Goal: Entertainment & Leisure: Consume media (video, audio)

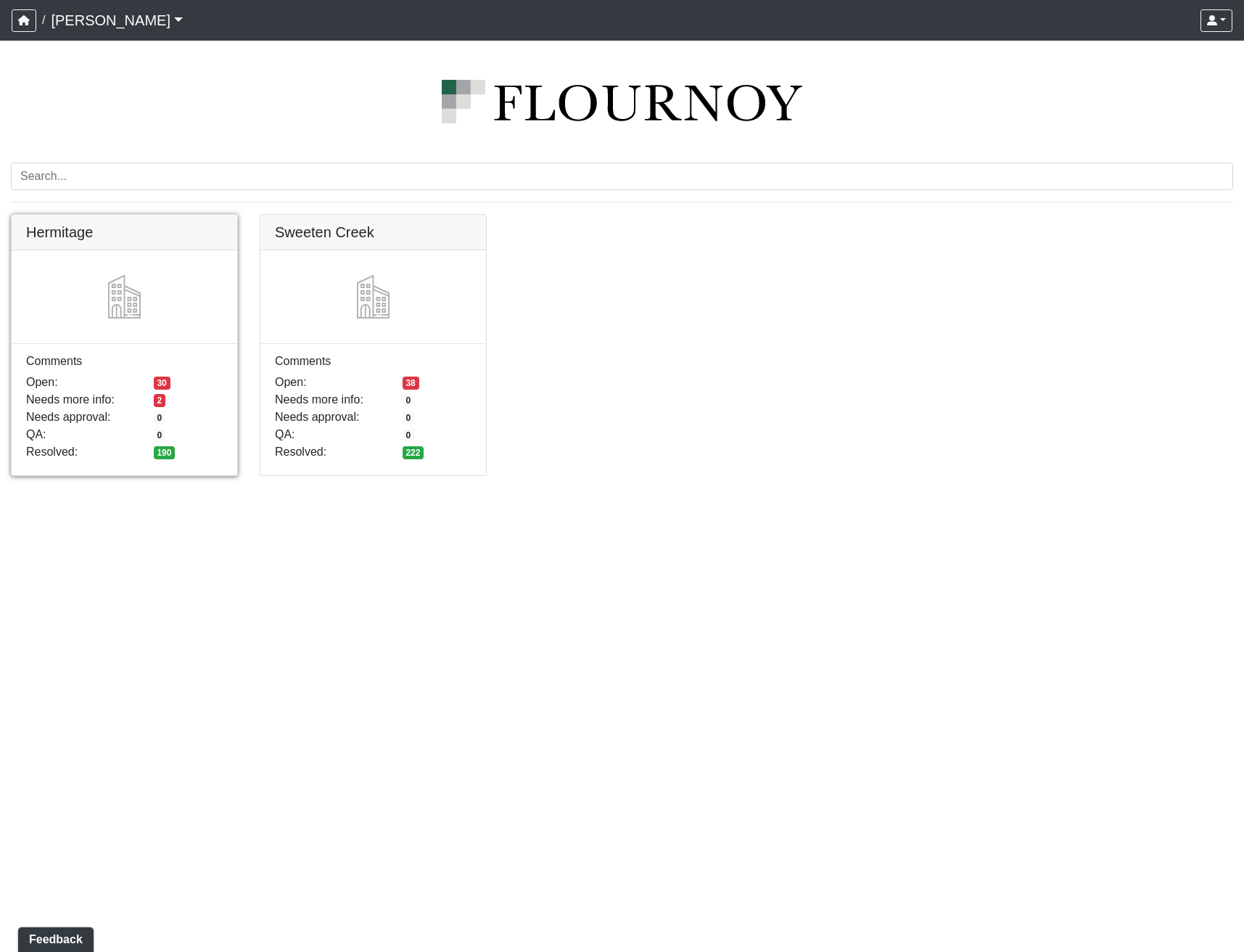
click at [168, 215] on link at bounding box center [124, 215] width 225 height 0
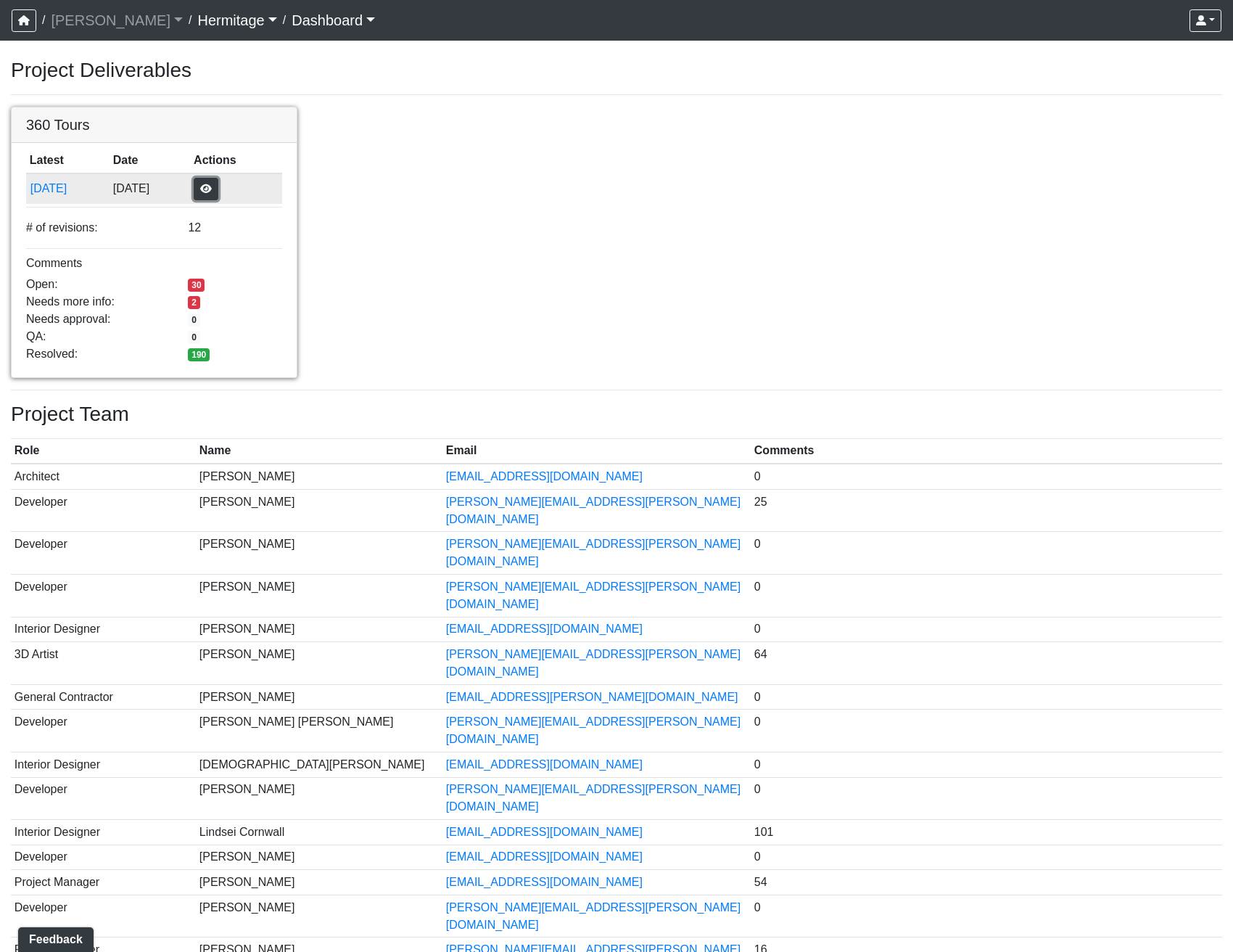
click at [219, 185] on button "button" at bounding box center [206, 189] width 24 height 23
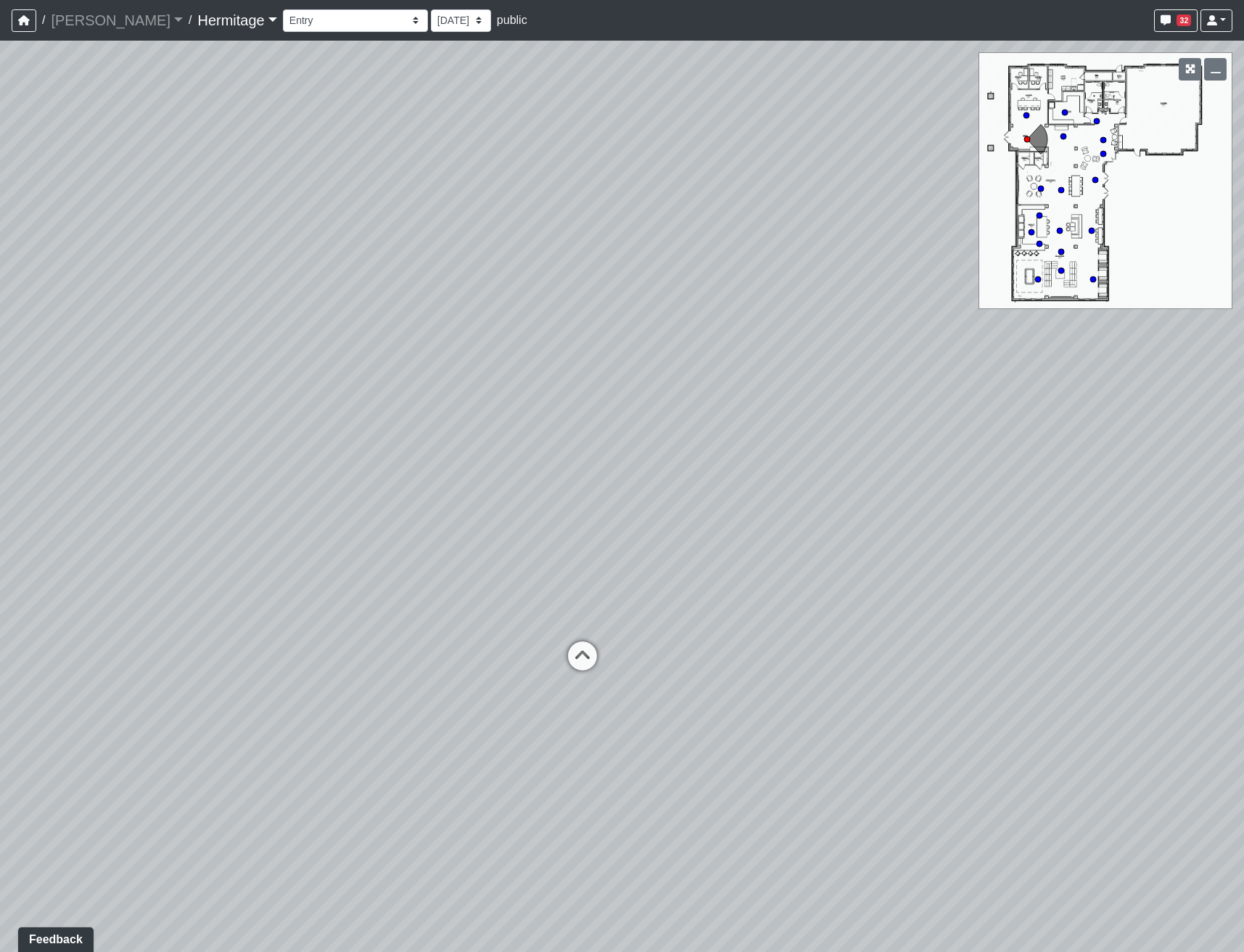
click at [565, 731] on div "Loading... Leasing Desk Loading... [GEOGRAPHIC_DATA]" at bounding box center [622, 496] width 1244 height 911
drag, startPoint x: 539, startPoint y: 674, endPoint x: 519, endPoint y: 561, distance: 114.8
click at [521, 565] on div "Loading... Leasing Desk Loading... [GEOGRAPHIC_DATA]" at bounding box center [622, 496] width 1244 height 911
drag, startPoint x: 419, startPoint y: 628, endPoint x: 1053, endPoint y: 475, distance: 652.2
click at [1046, 477] on div "Loading... Leasing Desk Loading... [GEOGRAPHIC_DATA]" at bounding box center [622, 496] width 1244 height 911
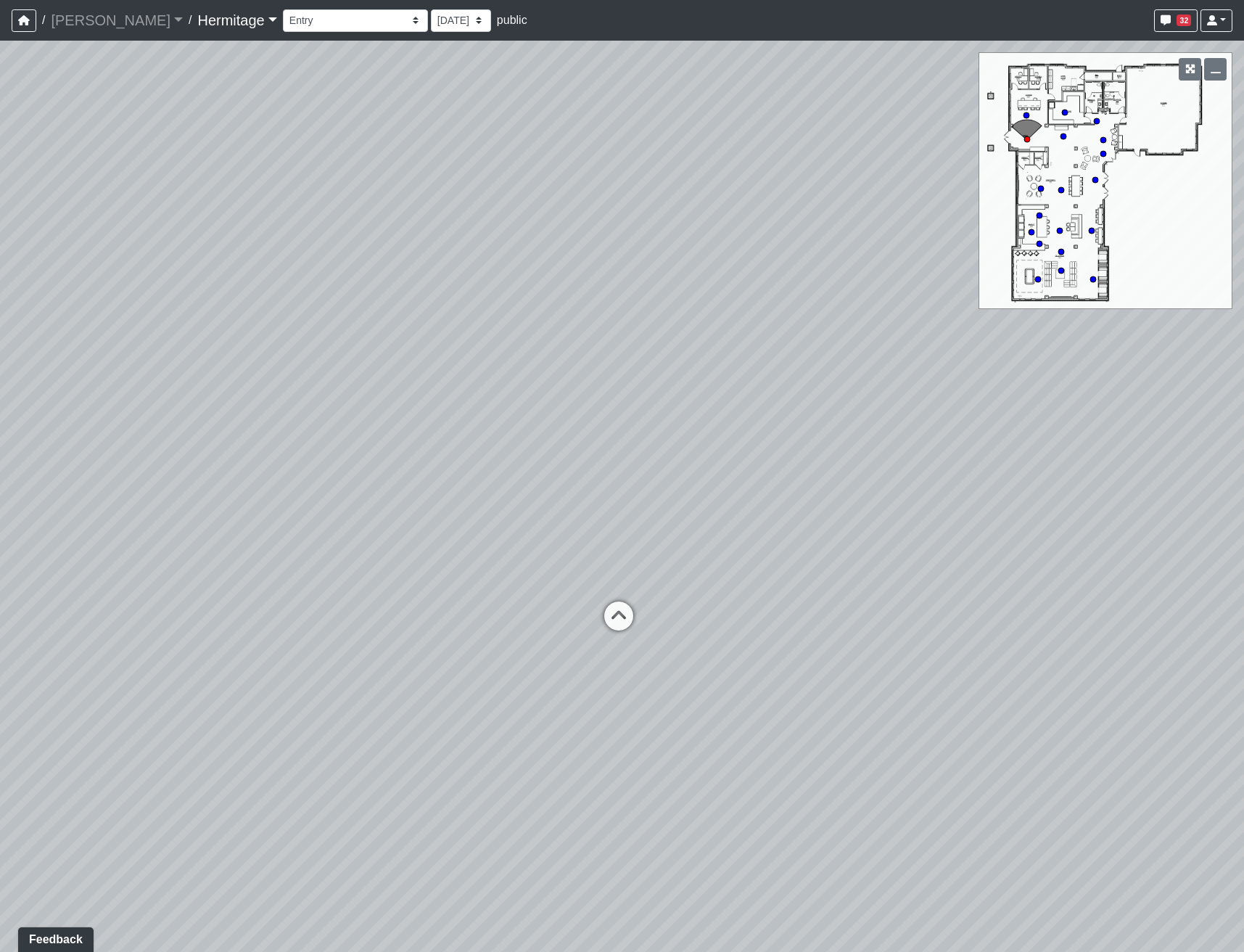
drag, startPoint x: 503, startPoint y: 507, endPoint x: 986, endPoint y: 512, distance: 483.0
click at [986, 512] on div "Loading... Leasing Desk Loading... [GEOGRAPHIC_DATA]" at bounding box center [622, 496] width 1244 height 911
drag, startPoint x: 803, startPoint y: 473, endPoint x: 1032, endPoint y: 466, distance: 229.1
click at [1032, 466] on div "Loading... Leasing Desk Loading... [GEOGRAPHIC_DATA]" at bounding box center [622, 496] width 1244 height 911
drag, startPoint x: 1029, startPoint y: 466, endPoint x: 179, endPoint y: 546, distance: 853.8
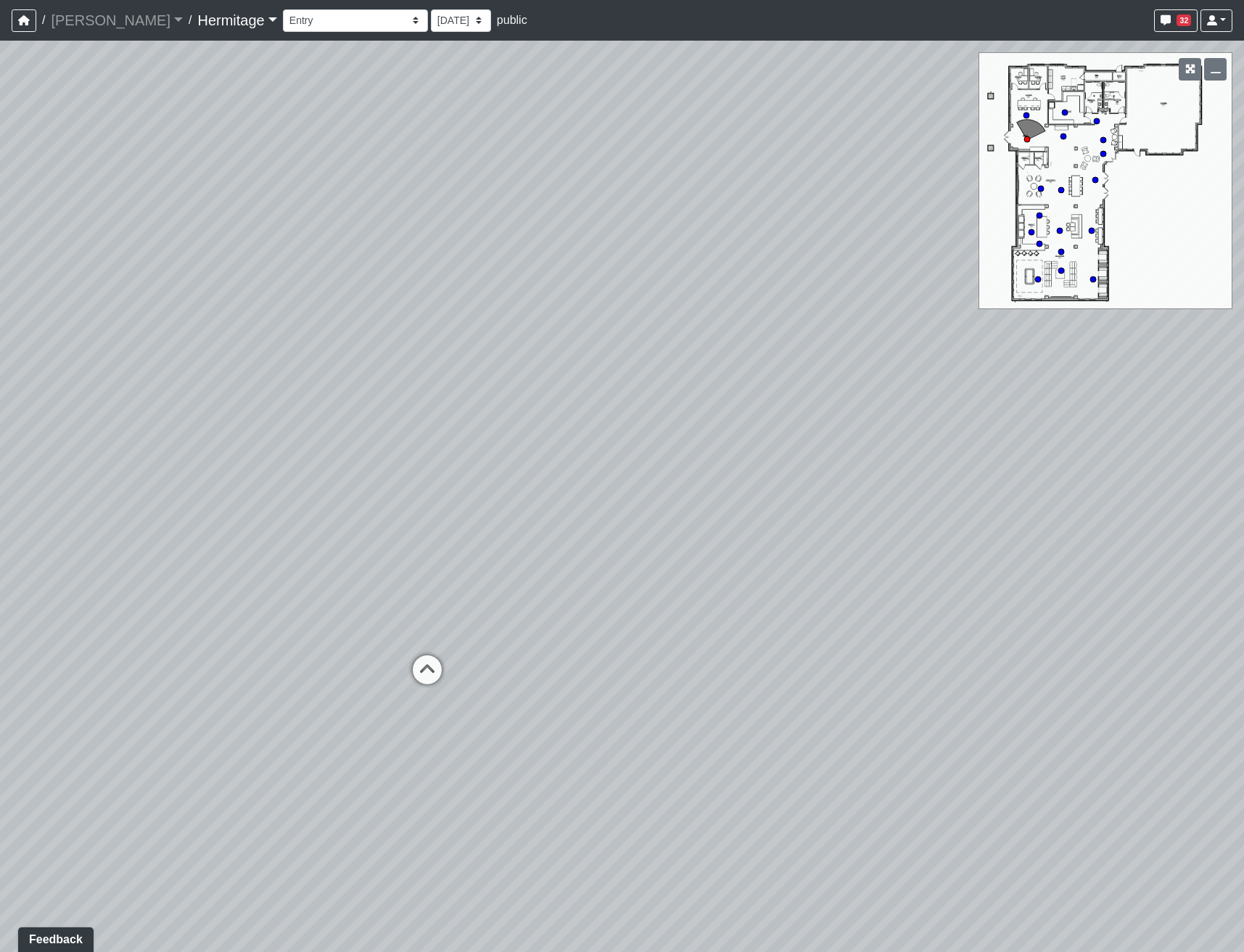
click at [198, 539] on div "Loading... Leasing Desk Loading... [GEOGRAPHIC_DATA]" at bounding box center [622, 496] width 1244 height 911
drag, startPoint x: 668, startPoint y: 551, endPoint x: 523, endPoint y: 522, distance: 147.9
click at [523, 522] on div "Loading... Leasing Desk Loading... [GEOGRAPHIC_DATA]" at bounding box center [622, 496] width 1244 height 911
click at [756, 455] on div "Loading... Leasing Desk Loading... [GEOGRAPHIC_DATA]" at bounding box center [622, 496] width 1244 height 911
click at [568, 601] on icon at bounding box center [575, 609] width 43 height 43
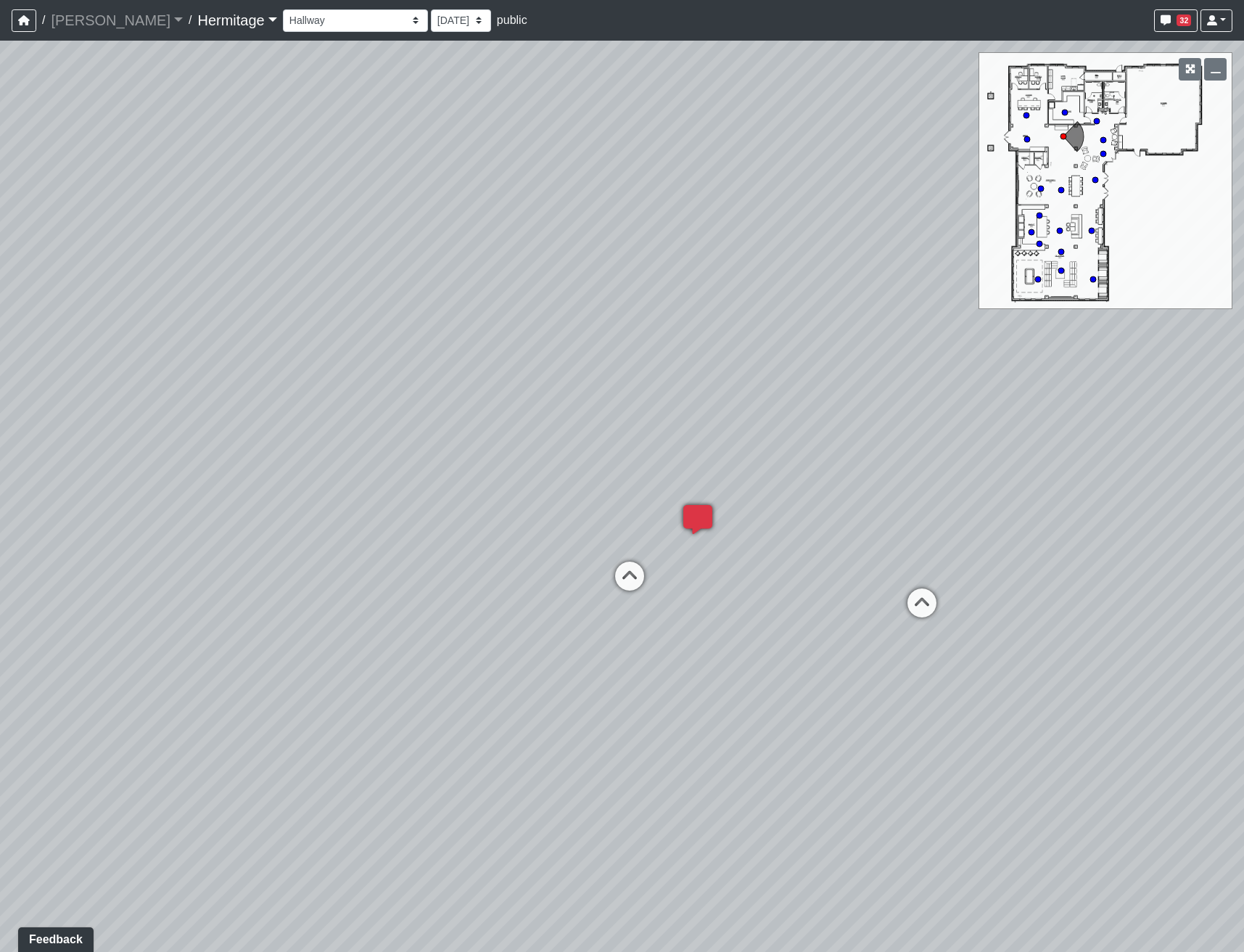
click at [700, 520] on icon at bounding box center [698, 526] width 43 height 43
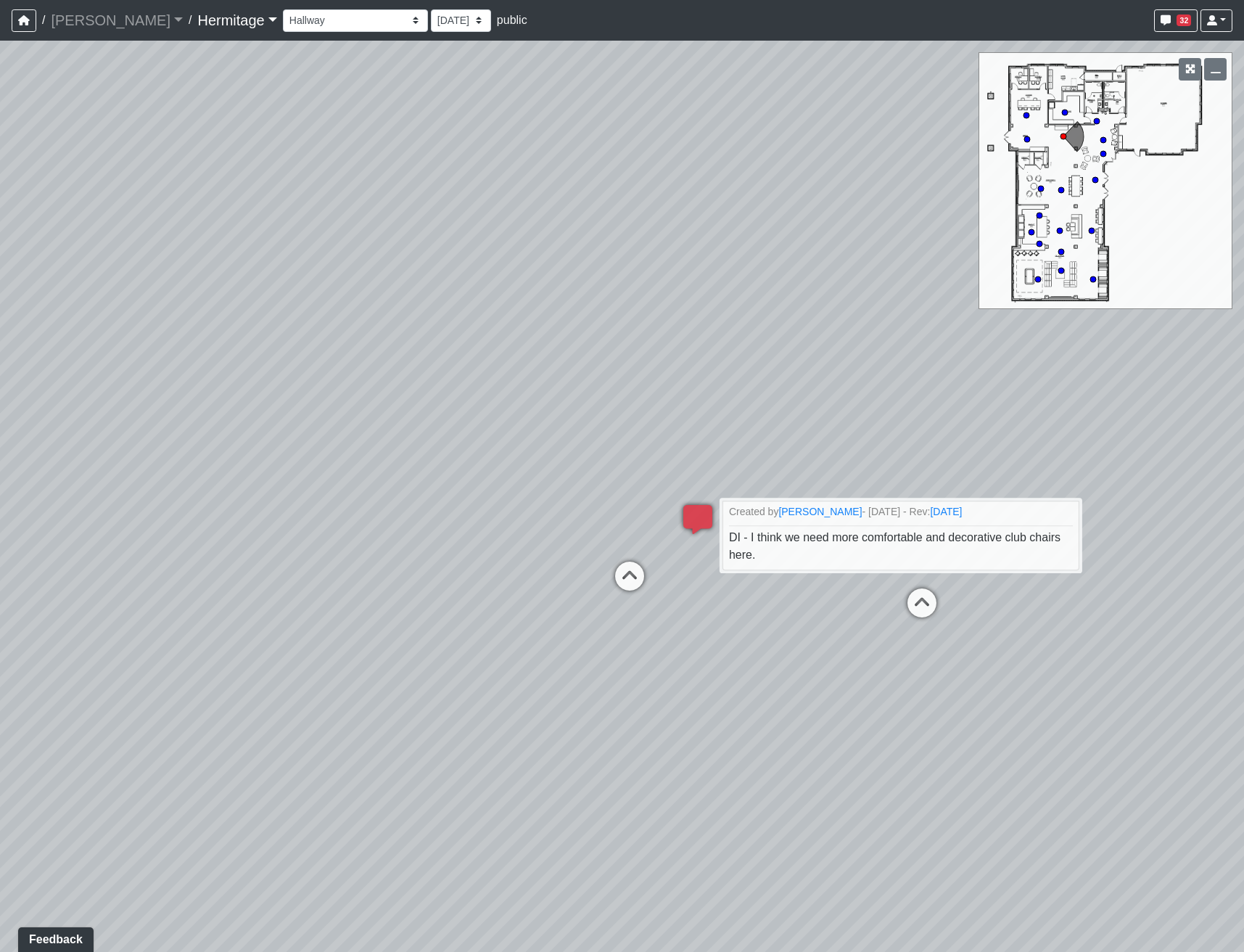
click at [729, 623] on div "Loading... Leasing Desk Loading... Hallway Loading... Entry Loading... Coworkin…" at bounding box center [622, 496] width 1244 height 911
click at [705, 518] on icon at bounding box center [698, 526] width 43 height 43
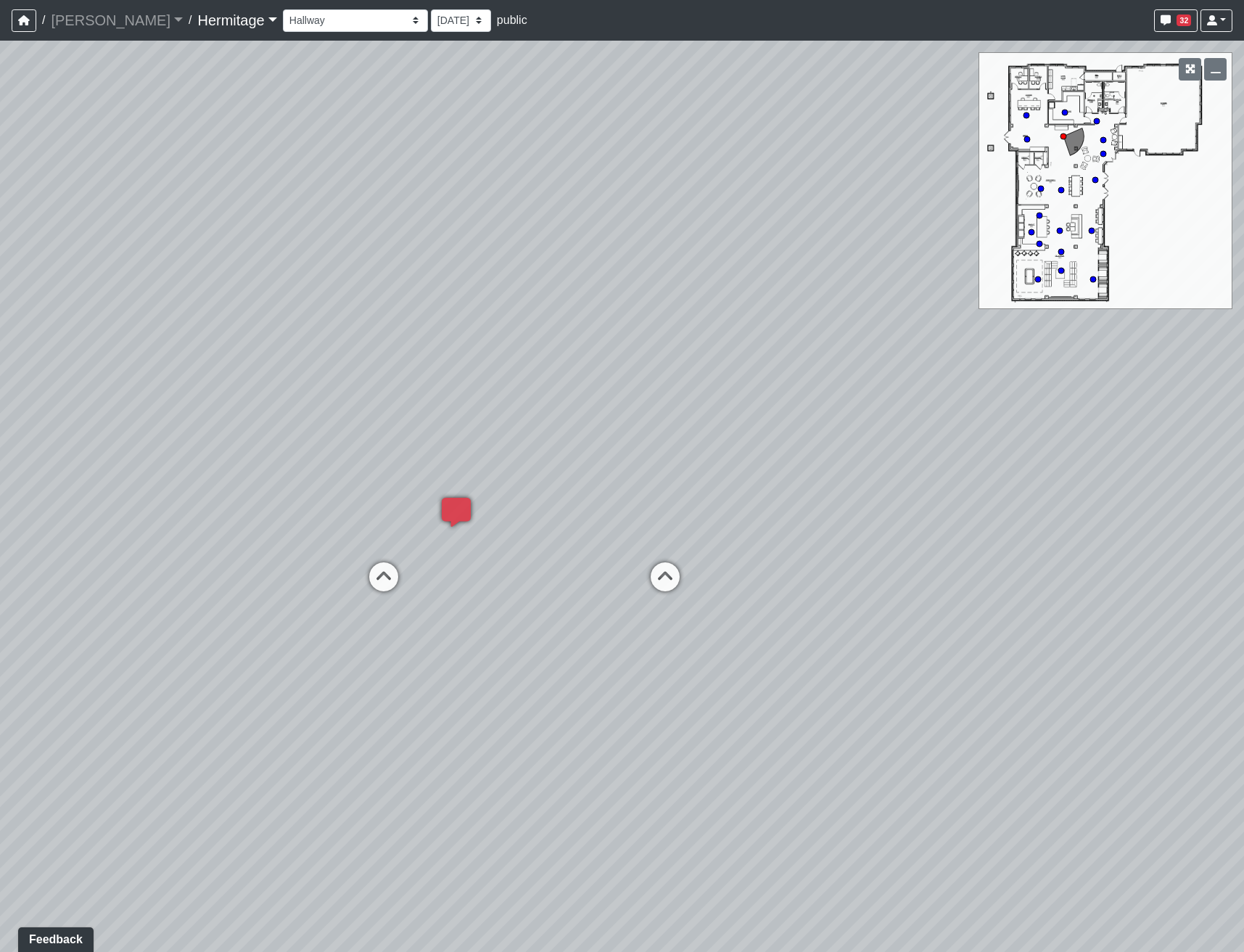
drag, startPoint x: 765, startPoint y: 597, endPoint x: 361, endPoint y: 587, distance: 404.1
click at [433, 585] on div "Loading... Leasing Desk Loading... Hallway Loading... Entry Loading... Coworkin…" at bounding box center [622, 496] width 1244 height 911
drag, startPoint x: 787, startPoint y: 723, endPoint x: 765, endPoint y: 676, distance: 51.9
click at [765, 676] on div "Loading... Leasing Desk Loading... Hallway Loading... Entry Loading... Coworkin…" at bounding box center [622, 496] width 1244 height 911
drag, startPoint x: 795, startPoint y: 584, endPoint x: 787, endPoint y: 606, distance: 23.4
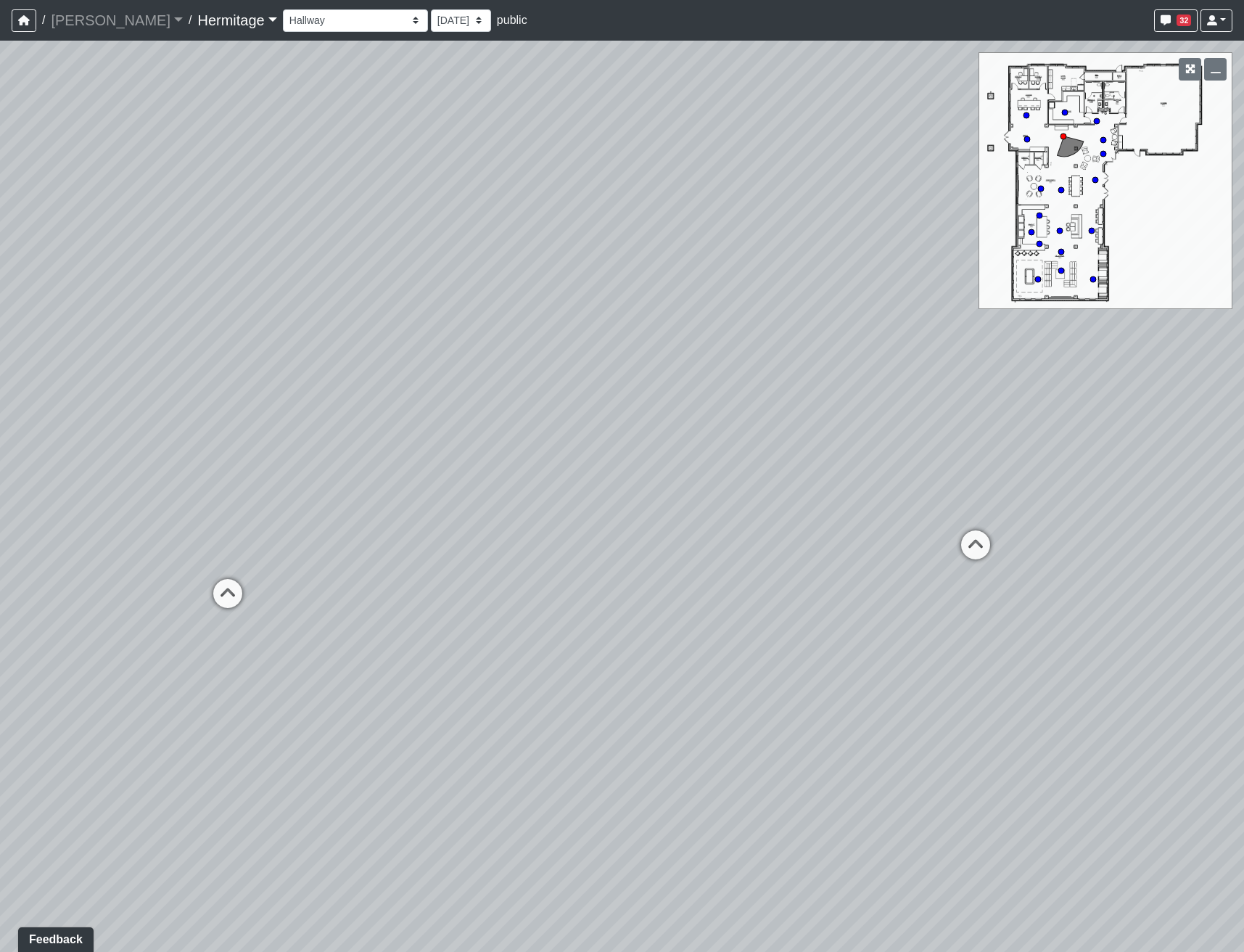
click at [787, 606] on div "Loading... Leasing Desk Loading... Hallway Loading... Entry Loading... Coworkin…" at bounding box center [622, 496] width 1244 height 911
drag, startPoint x: 902, startPoint y: 629, endPoint x: 428, endPoint y: 688, distance: 477.7
click at [428, 688] on div "Loading... Leasing Desk Loading... Hallway Loading... Entry Loading... Coworkin…" at bounding box center [622, 496] width 1244 height 911
drag, startPoint x: 833, startPoint y: 681, endPoint x: 881, endPoint y: 649, distance: 57.7
click at [881, 650] on div "Loading... Leasing Desk Loading... Hallway Loading... Entry Loading... Coworkin…" at bounding box center [622, 496] width 1244 height 911
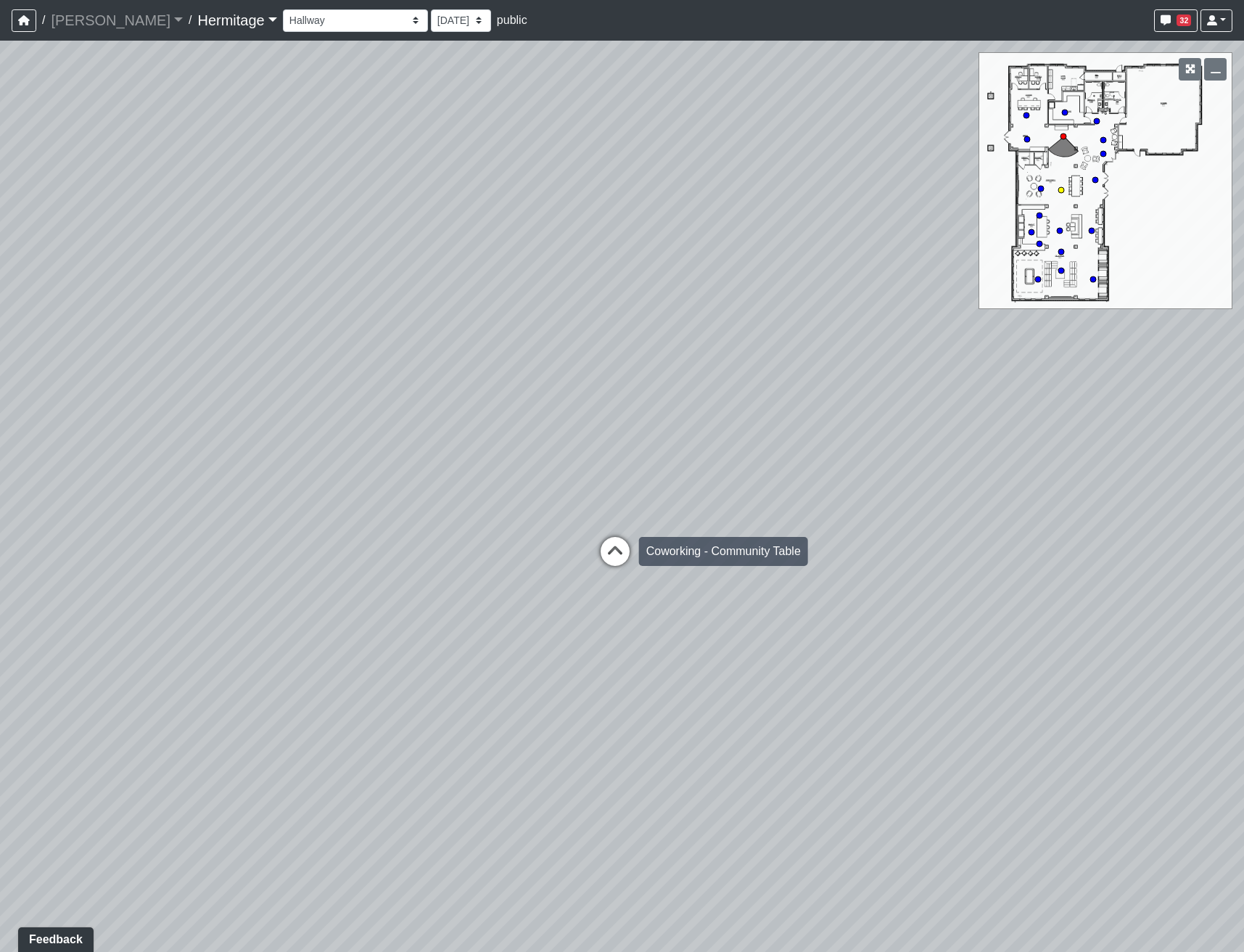
click at [612, 553] on icon at bounding box center [615, 558] width 43 height 43
drag, startPoint x: 531, startPoint y: 718, endPoint x: 1024, endPoint y: 636, distance: 499.8
click at [1024, 636] on div "Loading... Leasing Desk Loading... Hallway Loading... Entry Loading... Coworkin…" at bounding box center [622, 496] width 1244 height 911
click at [352, 25] on select "Booth Seating Fireplace Pool Table Community Table Hallway Pool Courtyard Entry…" at bounding box center [355, 21] width 145 height 23
click at [305, 19] on select "Booth Seating Fireplace Pool Table Community Table Hallway Pool Courtyard Entry…" at bounding box center [355, 21] width 145 height 23
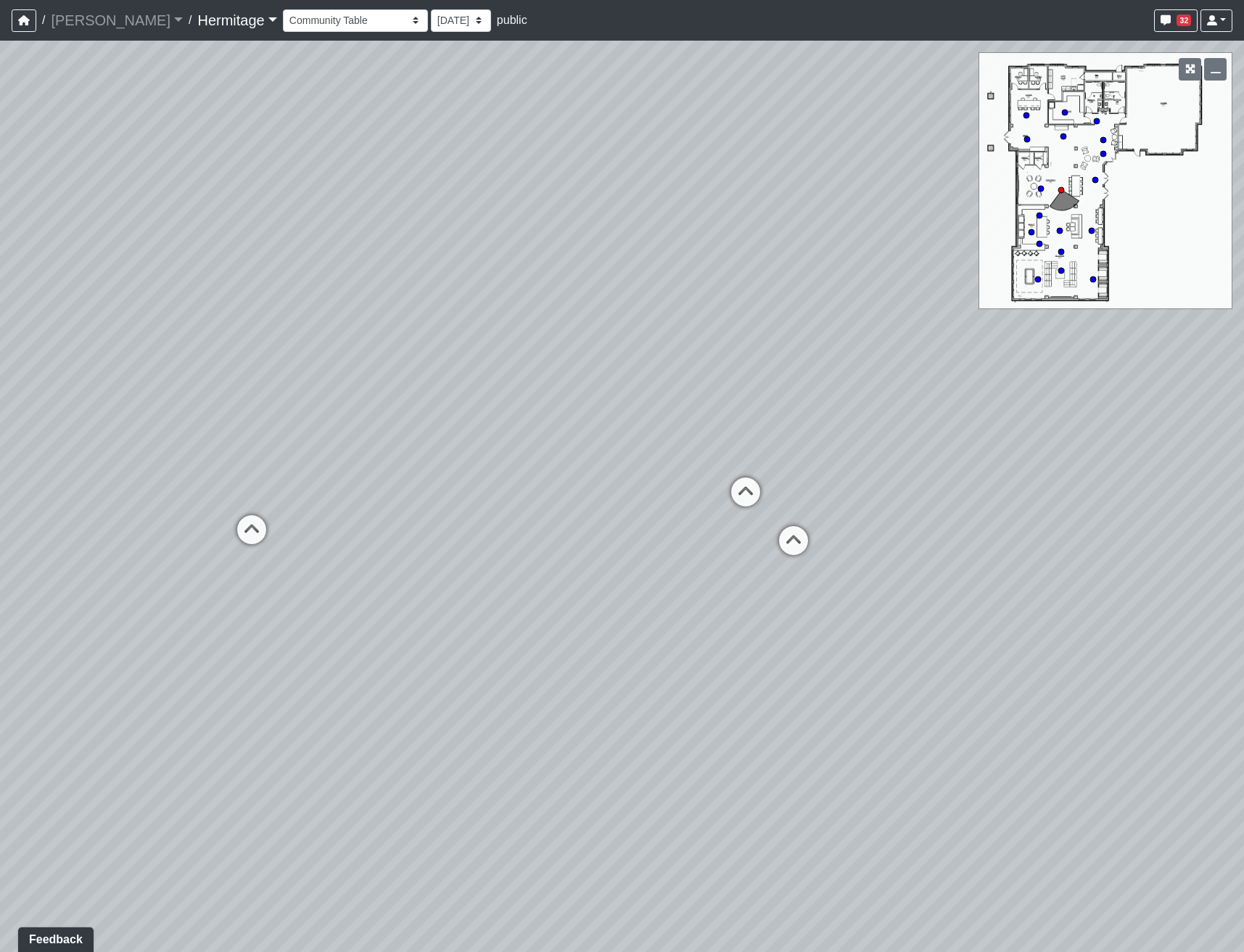
drag, startPoint x: 663, startPoint y: 527, endPoint x: 310, endPoint y: 564, distance: 354.9
click at [311, 562] on div "Loading... Leasing Desk Loading... Hallway Loading... Entry Loading... Coworkin…" at bounding box center [622, 496] width 1244 height 911
drag, startPoint x: 615, startPoint y: 642, endPoint x: 517, endPoint y: 633, distance: 98.4
click at [517, 633] on div "Loading... Leasing Desk Loading... Hallway Loading... Entry Loading... Coworkin…" at bounding box center [622, 496] width 1244 height 911
drag, startPoint x: 839, startPoint y: 589, endPoint x: 787, endPoint y: 630, distance: 66.2
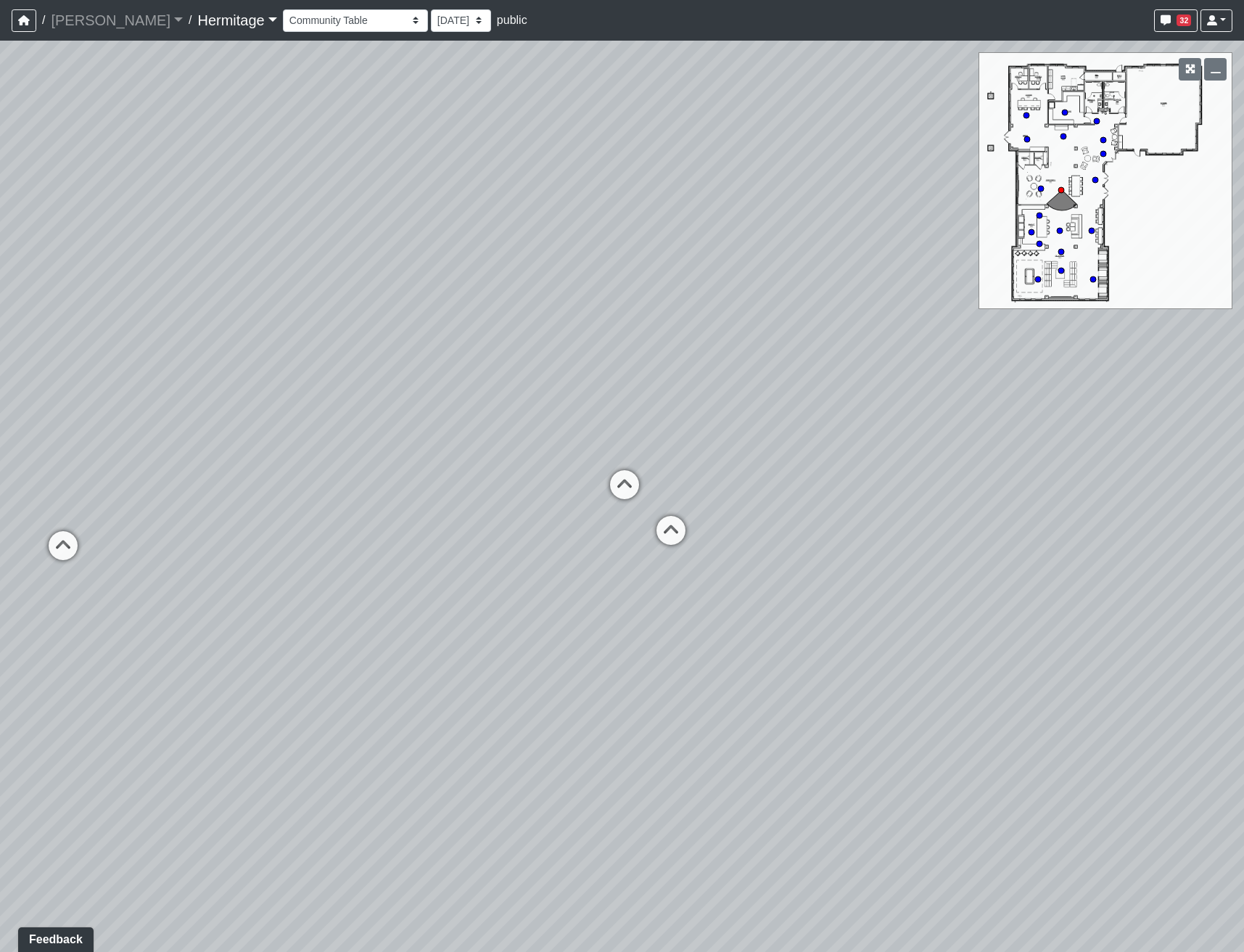
click at [787, 630] on div "Loading... Leasing Desk Loading... Hallway Loading... Entry Loading... Coworkin…" at bounding box center [622, 496] width 1244 height 911
click at [620, 563] on icon at bounding box center [632, 572] width 43 height 43
drag, startPoint x: 472, startPoint y: 566, endPoint x: 948, endPoint y: 491, distance: 481.9
click at [948, 491] on div "Loading... Leasing Desk Loading... Hallway Loading... Entry Loading... Coworkin…" at bounding box center [622, 496] width 1244 height 911
drag, startPoint x: 820, startPoint y: 462, endPoint x: 1091, endPoint y: 411, distance: 275.8
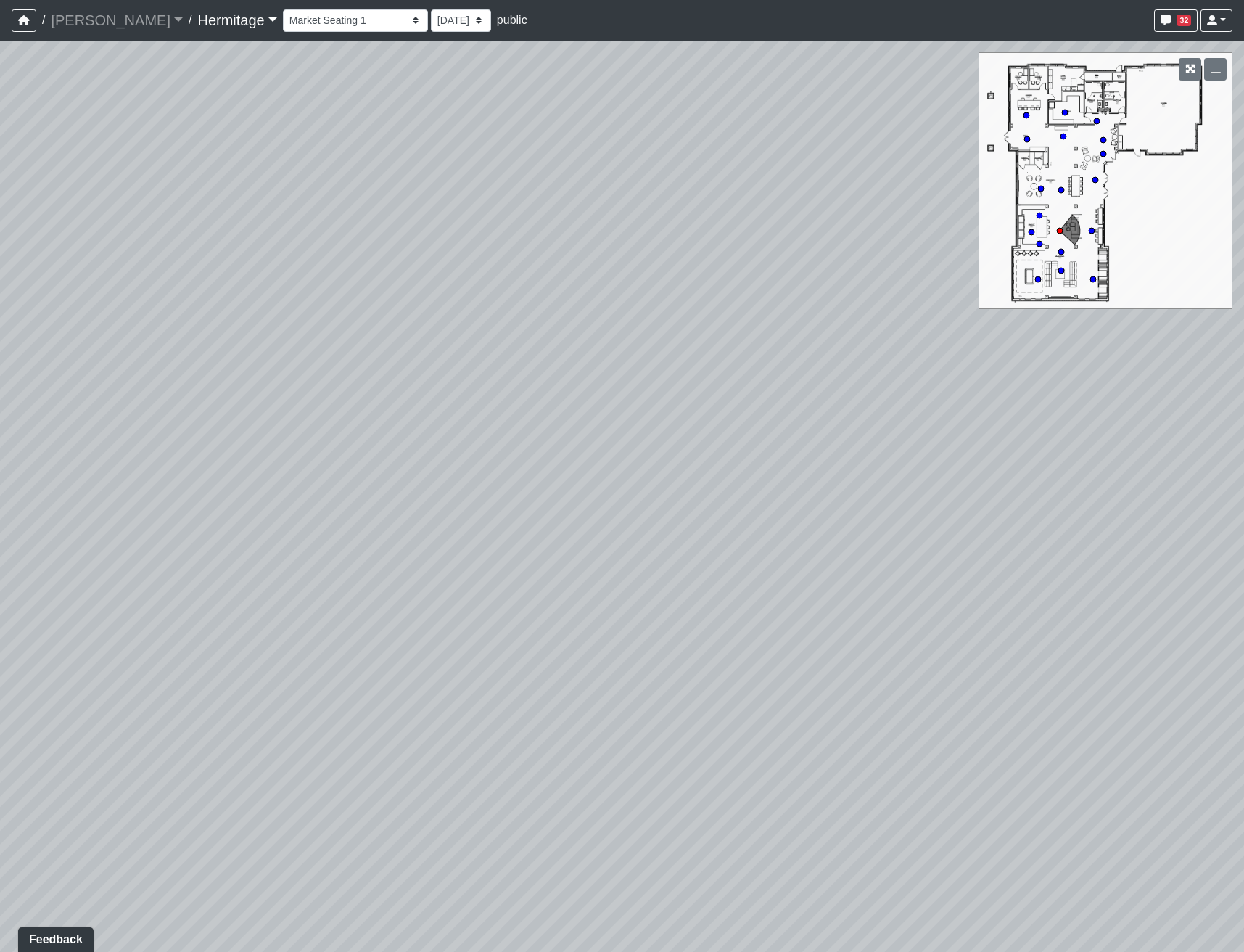
click at [1091, 411] on div "Loading... Leasing Desk Loading... Hallway Loading... Entry Loading... Coworkin…" at bounding box center [622, 496] width 1244 height 911
drag, startPoint x: 294, startPoint y: 414, endPoint x: 1214, endPoint y: 386, distance: 920.4
click at [1205, 386] on div "Loading... Leasing Desk Loading... Hallway Loading... Entry Loading... Coworkin…" at bounding box center [622, 496] width 1244 height 911
drag, startPoint x: 744, startPoint y: 424, endPoint x: 639, endPoint y: 450, distance: 108.2
click at [639, 450] on div "Loading... Leasing Desk Loading... Hallway Loading... Entry Loading... Coworkin…" at bounding box center [622, 496] width 1244 height 911
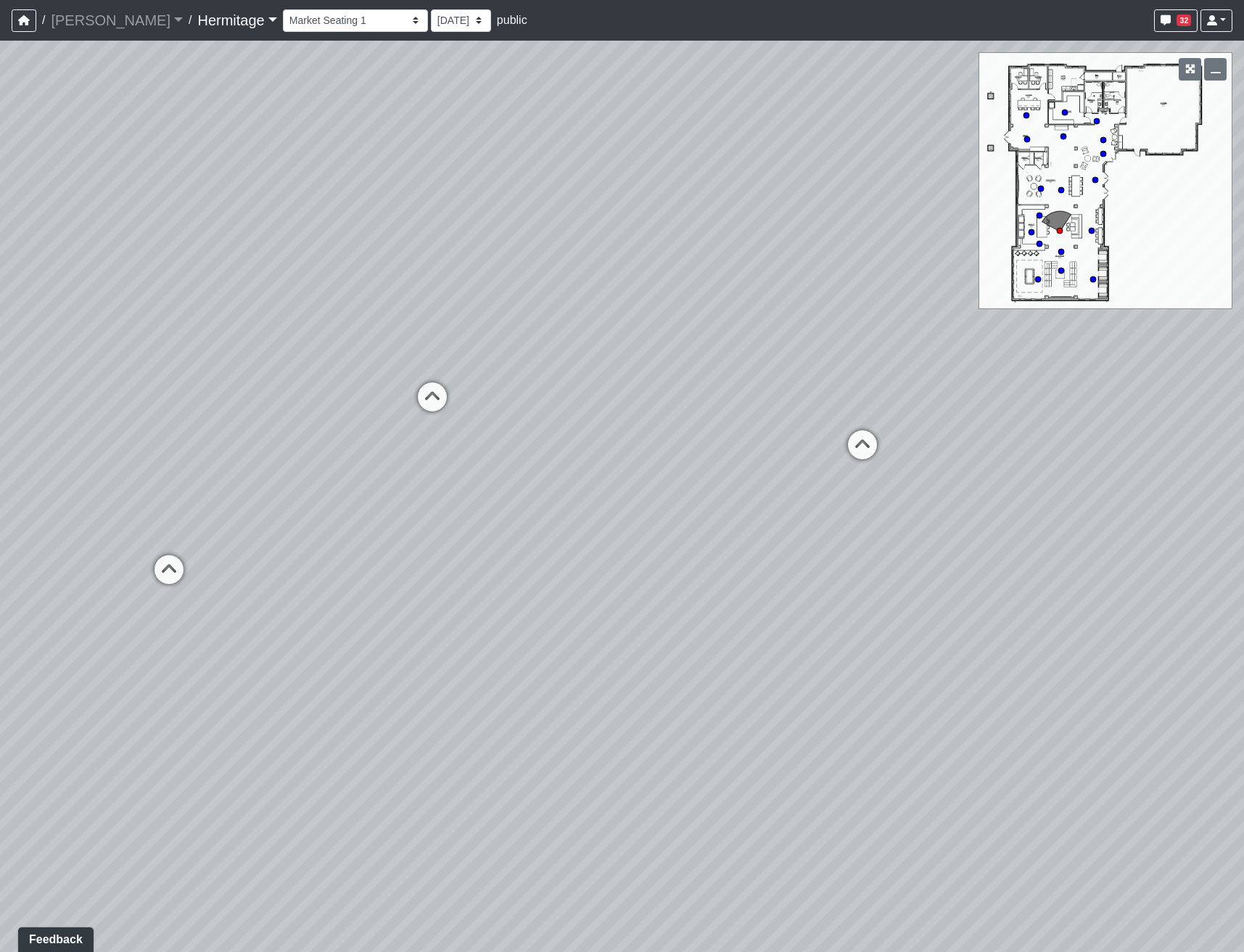
drag, startPoint x: 881, startPoint y: 441, endPoint x: 667, endPoint y: 515, distance: 226.4
click at [667, 515] on div "Loading... Leasing Desk Loading... Hallway Loading... Entry Loading... Coworkin…" at bounding box center [622, 496] width 1244 height 911
click at [821, 450] on icon at bounding box center [831, 466] width 43 height 43
drag, startPoint x: 620, startPoint y: 448, endPoint x: 1078, endPoint y: 401, distance: 460.4
click at [1023, 401] on div "Loading... Leasing Desk Loading... Hallway Loading... Entry Loading... Coworkin…" at bounding box center [622, 496] width 1244 height 911
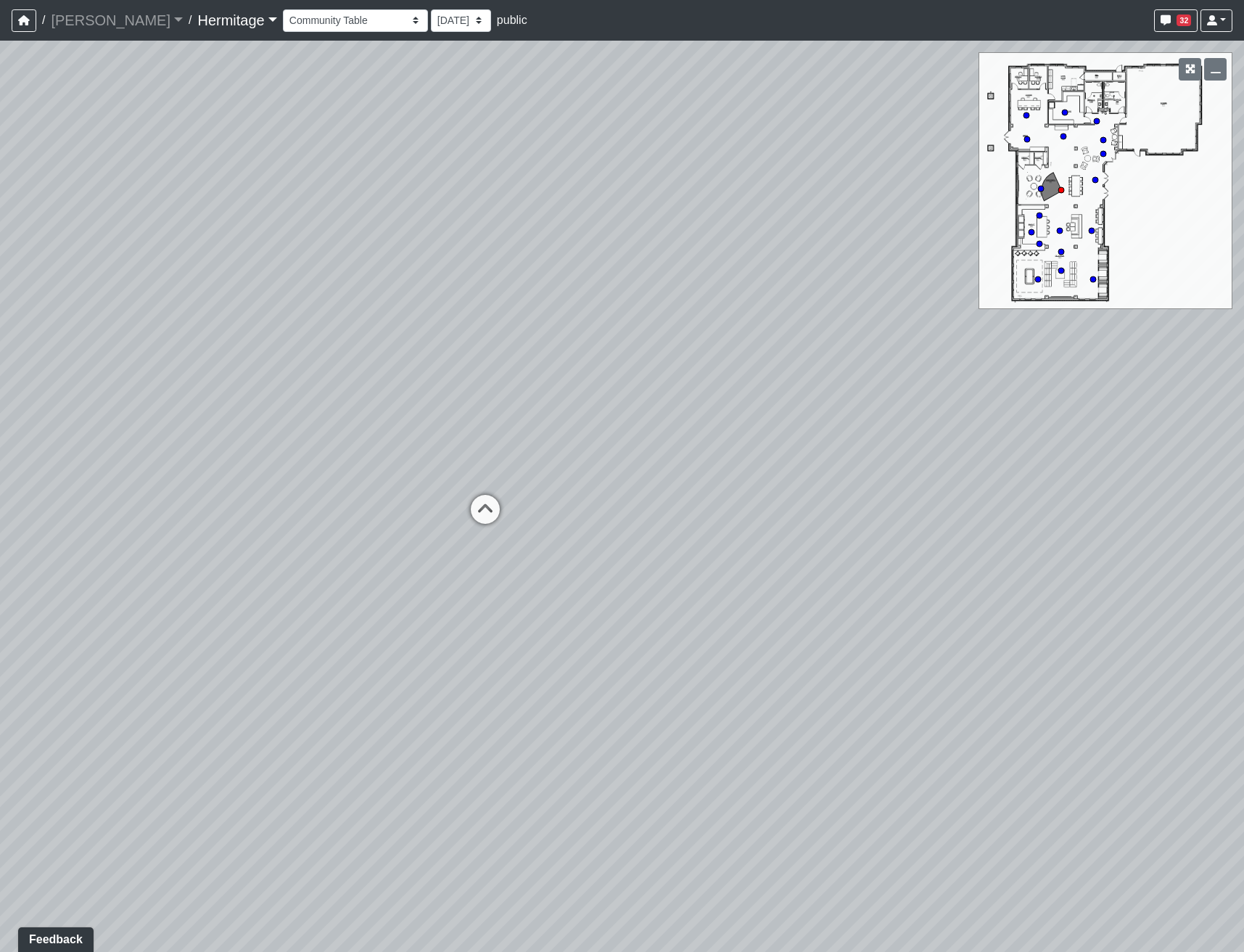
drag, startPoint x: 664, startPoint y: 424, endPoint x: 1082, endPoint y: 439, distance: 418.3
click at [1082, 439] on div "Loading... Leasing Desk Loading... Hallway Loading... Entry Loading... Coworkin…" at bounding box center [622, 496] width 1244 height 911
drag, startPoint x: 877, startPoint y: 443, endPoint x: 1054, endPoint y: 446, distance: 177.0
click at [1055, 446] on div "Loading... Leasing Desk Loading... Hallway Loading... Entry Loading... Coworkin…" at bounding box center [622, 496] width 1244 height 911
drag, startPoint x: 566, startPoint y: 468, endPoint x: 766, endPoint y: 582, distance: 230.2
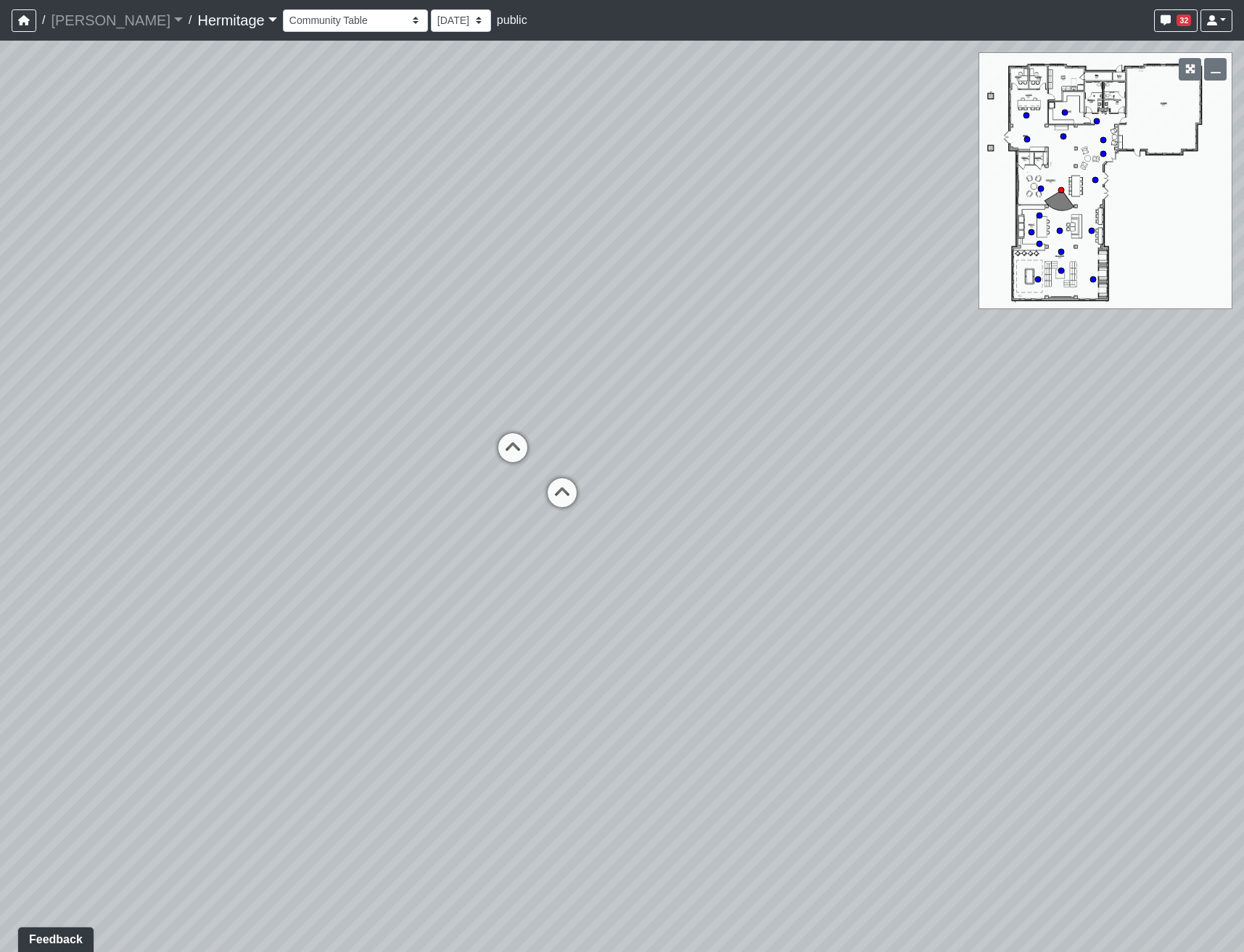
click at [766, 582] on div "Loading... Leasing Desk Loading... Hallway Loading... Entry Loading... Coworkin…" at bounding box center [622, 496] width 1244 height 911
drag, startPoint x: 248, startPoint y: 512, endPoint x: 821, endPoint y: 579, distance: 576.9
click at [821, 579] on div "Loading... Leasing Desk Loading... Hallway Loading... Entry Loading... Coworkin…" at bounding box center [622, 496] width 1244 height 911
drag, startPoint x: 894, startPoint y: 543, endPoint x: 745, endPoint y: 533, distance: 149.3
click at [744, 532] on div "Loading... Leasing Desk Loading... Hallway Loading... Entry Loading... Coworkin…" at bounding box center [622, 496] width 1244 height 911
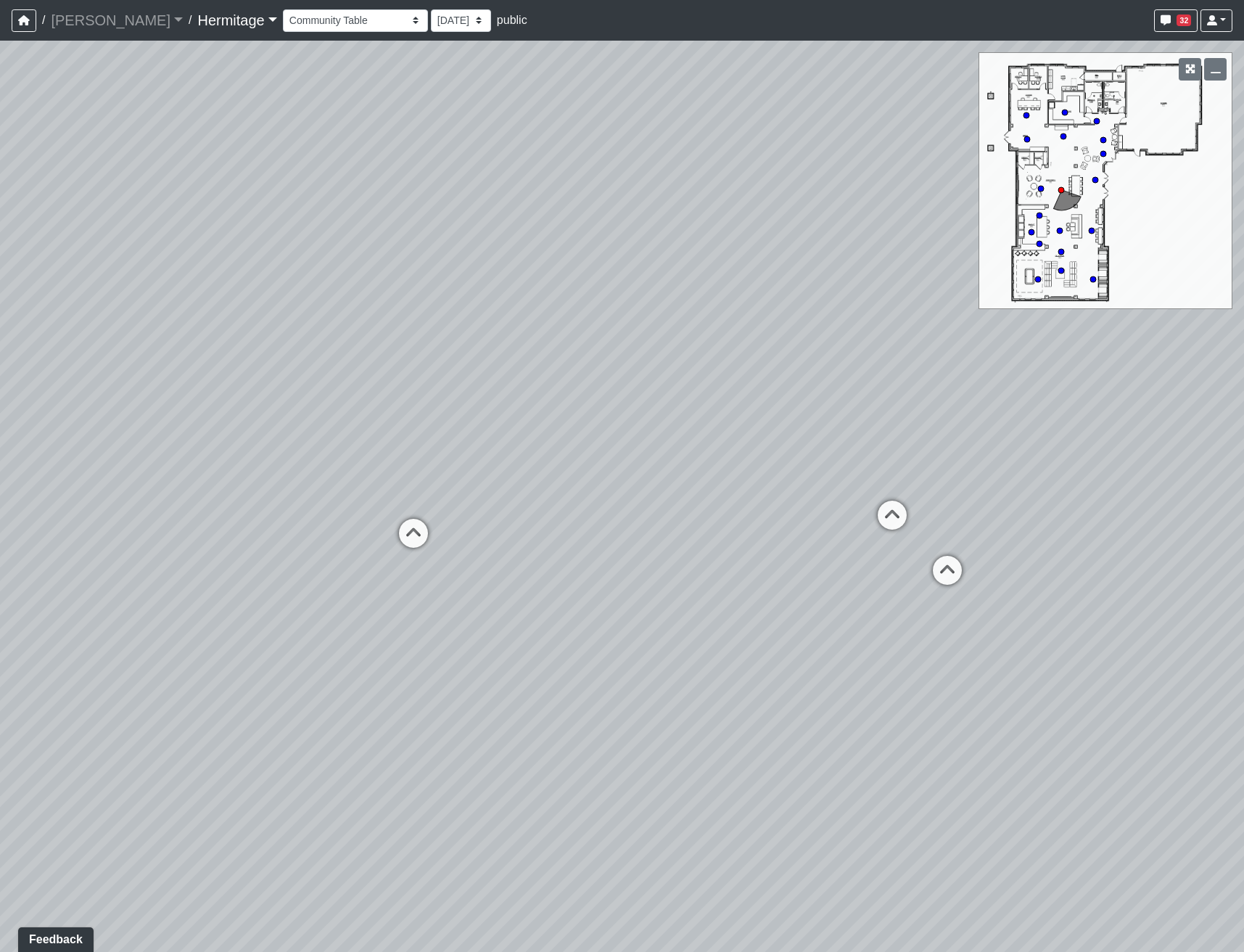
drag, startPoint x: 967, startPoint y: 583, endPoint x: 662, endPoint y: 583, distance: 305.0
click at [662, 583] on div "Loading... Leasing Desk Loading... Hallway Loading... Entry Loading... Coworkin…" at bounding box center [622, 496] width 1244 height 911
drag, startPoint x: 797, startPoint y: 632, endPoint x: 322, endPoint y: 610, distance: 475.5
click at [322, 610] on div "Loading... Leasing Desk Loading... Hallway Loading... Entry Loading... Coworkin…" at bounding box center [622, 496] width 1244 height 911
drag, startPoint x: 822, startPoint y: 759, endPoint x: 537, endPoint y: 694, distance: 292.3
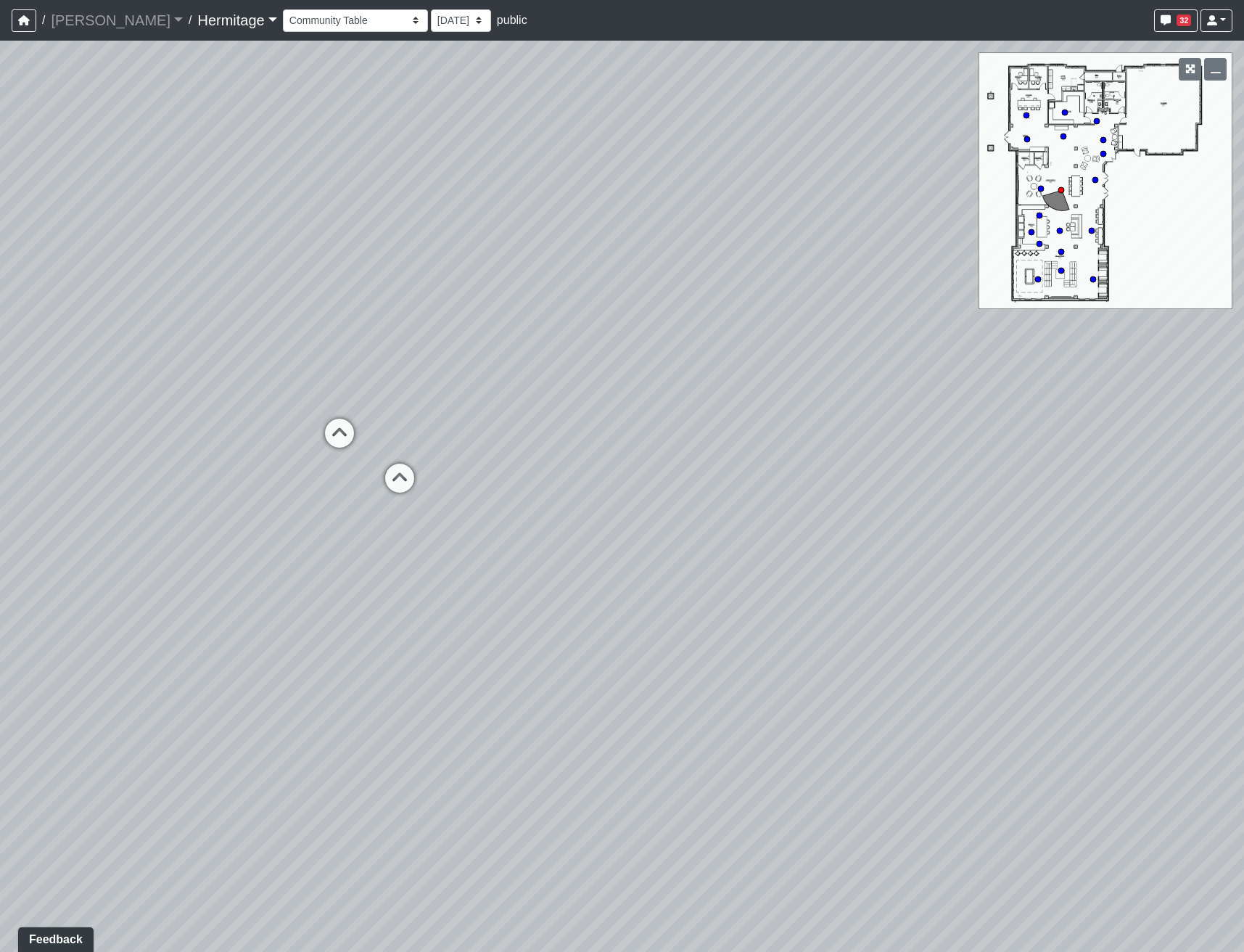
click at [537, 694] on div "Loading... Leasing Desk Loading... Hallway Loading... Entry Loading... Coworkin…" at bounding box center [622, 496] width 1244 height 911
drag, startPoint x: 436, startPoint y: 707, endPoint x: 596, endPoint y: 757, distance: 167.6
click at [596, 757] on div "Loading... Leasing Desk Loading... Hallway Loading... Entry Loading... Coworkin…" at bounding box center [622, 496] width 1244 height 911
drag, startPoint x: 355, startPoint y: 609, endPoint x: 820, endPoint y: 723, distance: 478.8
click at [820, 723] on div "Loading... Leasing Desk Loading... Hallway Loading... Entry Loading... Coworkin…" at bounding box center [622, 496] width 1244 height 911
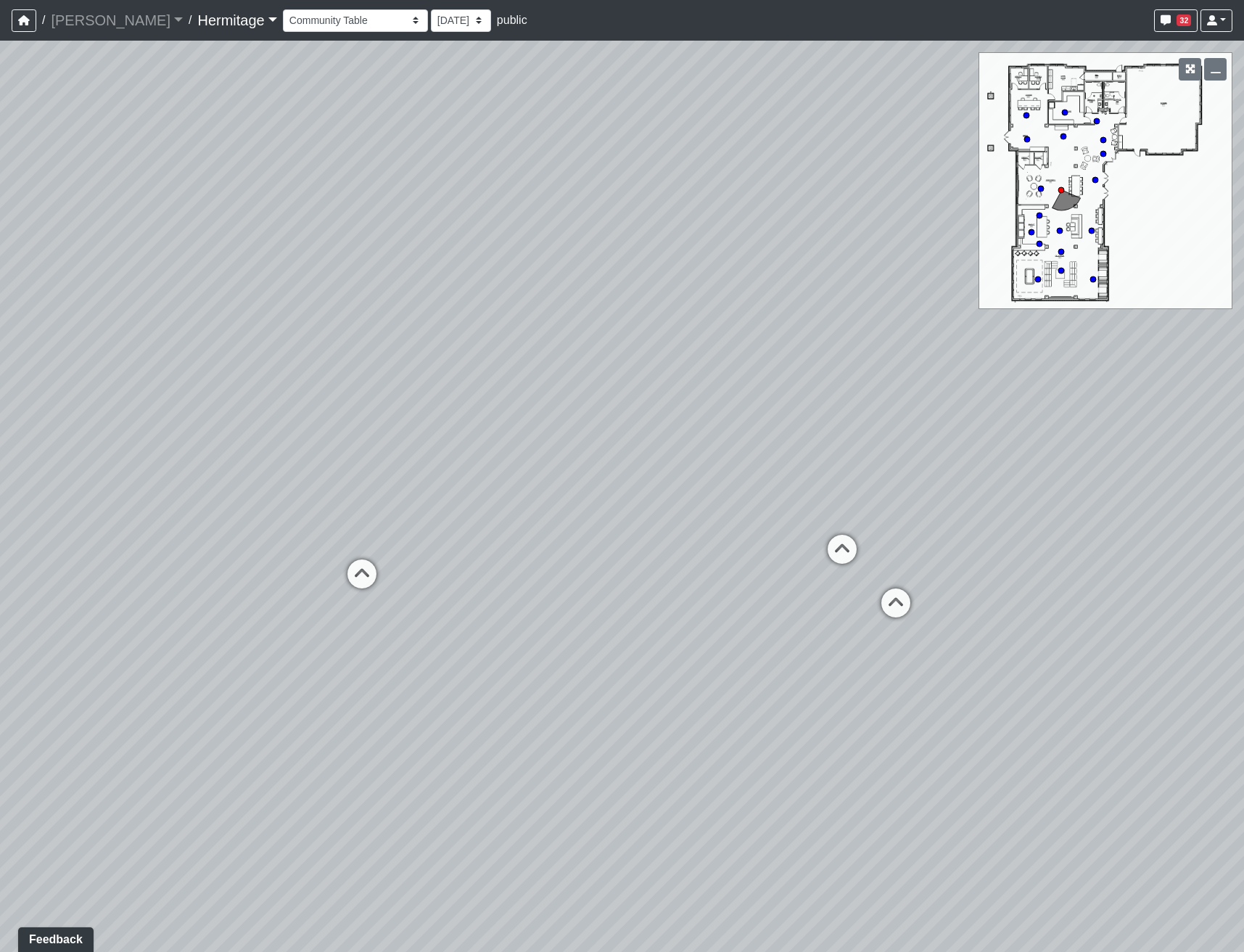
drag, startPoint x: 521, startPoint y: 744, endPoint x: 1009, endPoint y: 706, distance: 489.5
click at [1058, 713] on div "Loading... Leasing Desk Loading... Hallway Loading... Entry Loading... Coworkin…" at bounding box center [622, 496] width 1244 height 911
drag, startPoint x: 570, startPoint y: 721, endPoint x: 1068, endPoint y: 623, distance: 507.6
click at [1056, 626] on div "Loading... Leasing Desk Loading... Hallway Loading... Entry Loading... Coworkin…" at bounding box center [622, 496] width 1244 height 911
drag, startPoint x: 558, startPoint y: 581, endPoint x: 739, endPoint y: 578, distance: 181.0
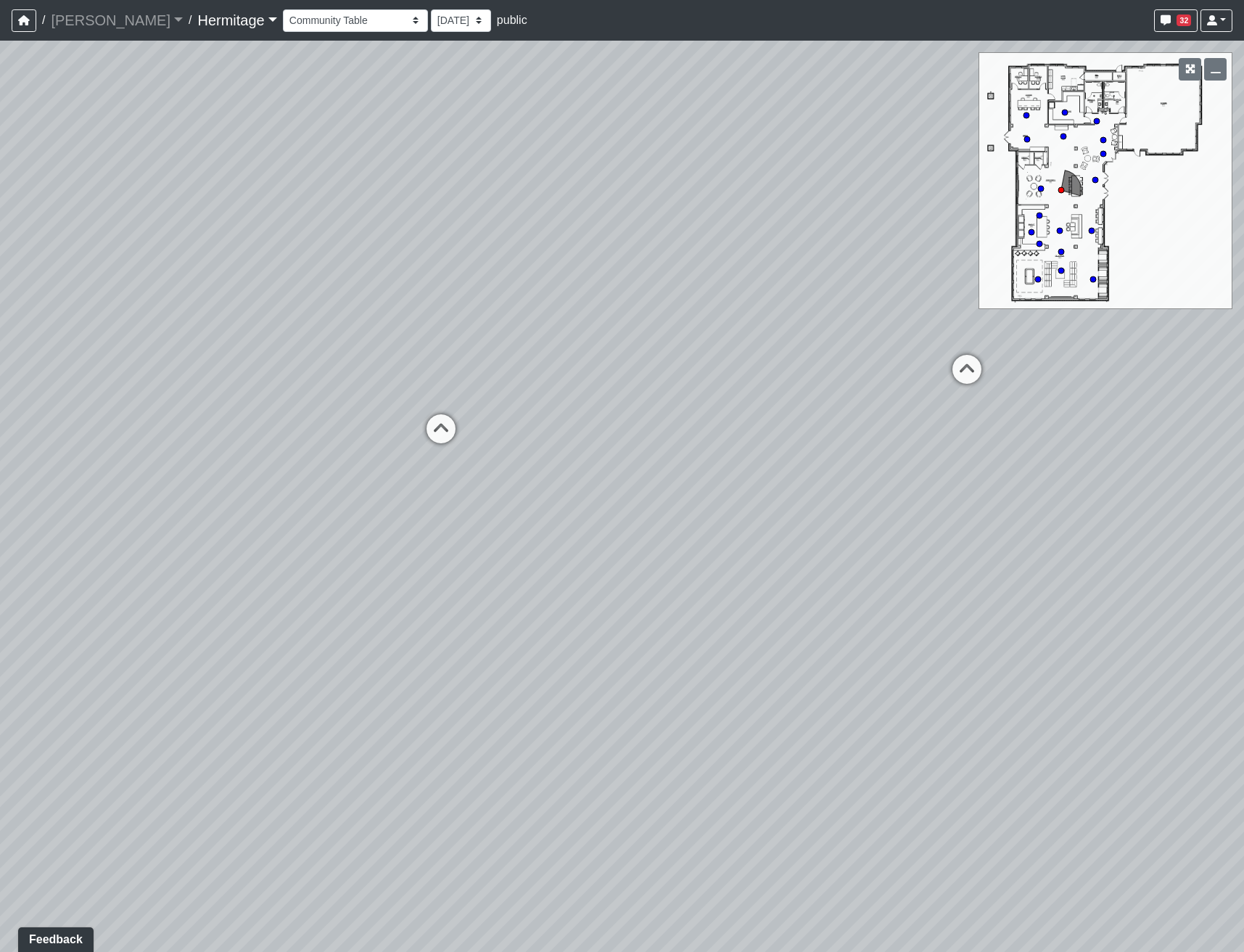
click at [739, 578] on div "Loading... Leasing Desk Loading... Hallway Loading... Entry Loading... Coworkin…" at bounding box center [622, 496] width 1244 height 911
drag, startPoint x: 359, startPoint y: 527, endPoint x: 709, endPoint y: 517, distance: 350.1
click at [850, 523] on div "Loading... Leasing Desk Loading... Hallway Loading... Entry Loading... Coworkin…" at bounding box center [622, 496] width 1244 height 911
drag, startPoint x: 428, startPoint y: 495, endPoint x: 552, endPoint y: 532, distance: 129.4
click at [535, 534] on div "Loading... Leasing Desk Loading... Hallway Loading... Entry Loading... Coworkin…" at bounding box center [622, 496] width 1244 height 911
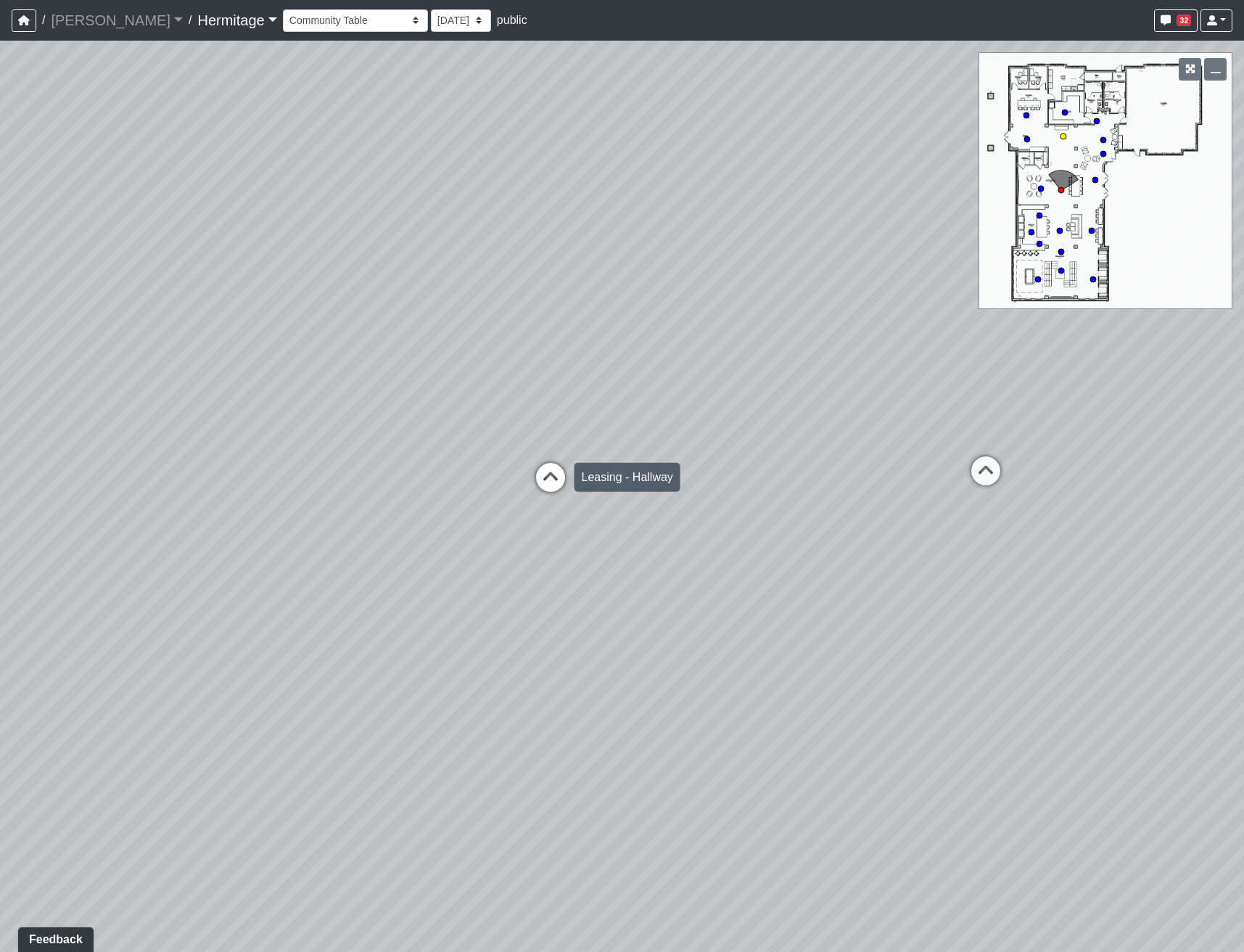
click at [555, 481] on icon at bounding box center [550, 485] width 43 height 43
drag
click at [507, 668] on div "Loading... Leasing Desk Loading... Hallway Loading... Entry Loading... Coworkin…" at bounding box center [622, 496] width 1244 height 911
click at [354, 552] on div "Loading... Leasing Desk Loading... Hallway Loading... Entry Loading... Coworkin…" at bounding box center [622, 496] width 1244 height 911
click at [722, 741] on div "Loading... Leasing Desk Loading... Hallway Loading... Entry Loading... Coworkin…" at bounding box center [622, 496] width 1244 height 911
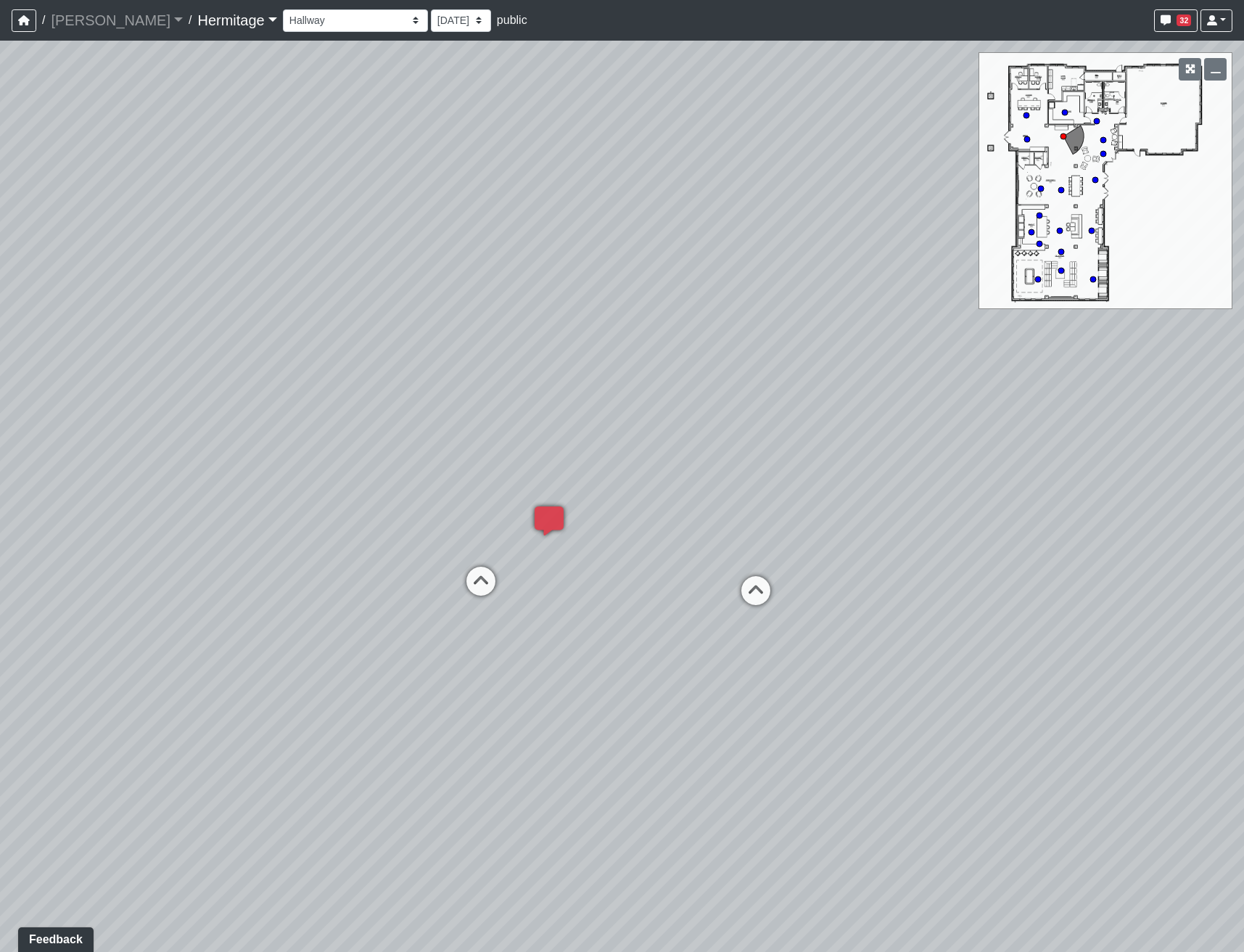
click at [801, 738] on div "Loading... Leasing Desk Loading... Hallway Loading... Entry Loading... Coworkin…" at bounding box center [622, 496] width 1244 height 911
click at [385, 655] on div "Loading... Leasing Desk Loading... Hallway Loading... Entry Loading... Coworkin…" at bounding box center [622, 496] width 1244 height 911
click at [98, 660] on div "Loading... Leasing Desk Loading... Hallway Loading... Entry Loading... Coworkin…" at bounding box center [622, 496] width 1244 height 911
click at [329, 726] on div "Loading... Leasing Desk Loading... Hallway Loading... Entry Loading... Coworkin…" at bounding box center [622, 496] width 1244 height 911
click at [509, 531] on icon at bounding box center [512, 540] width 43 height 43
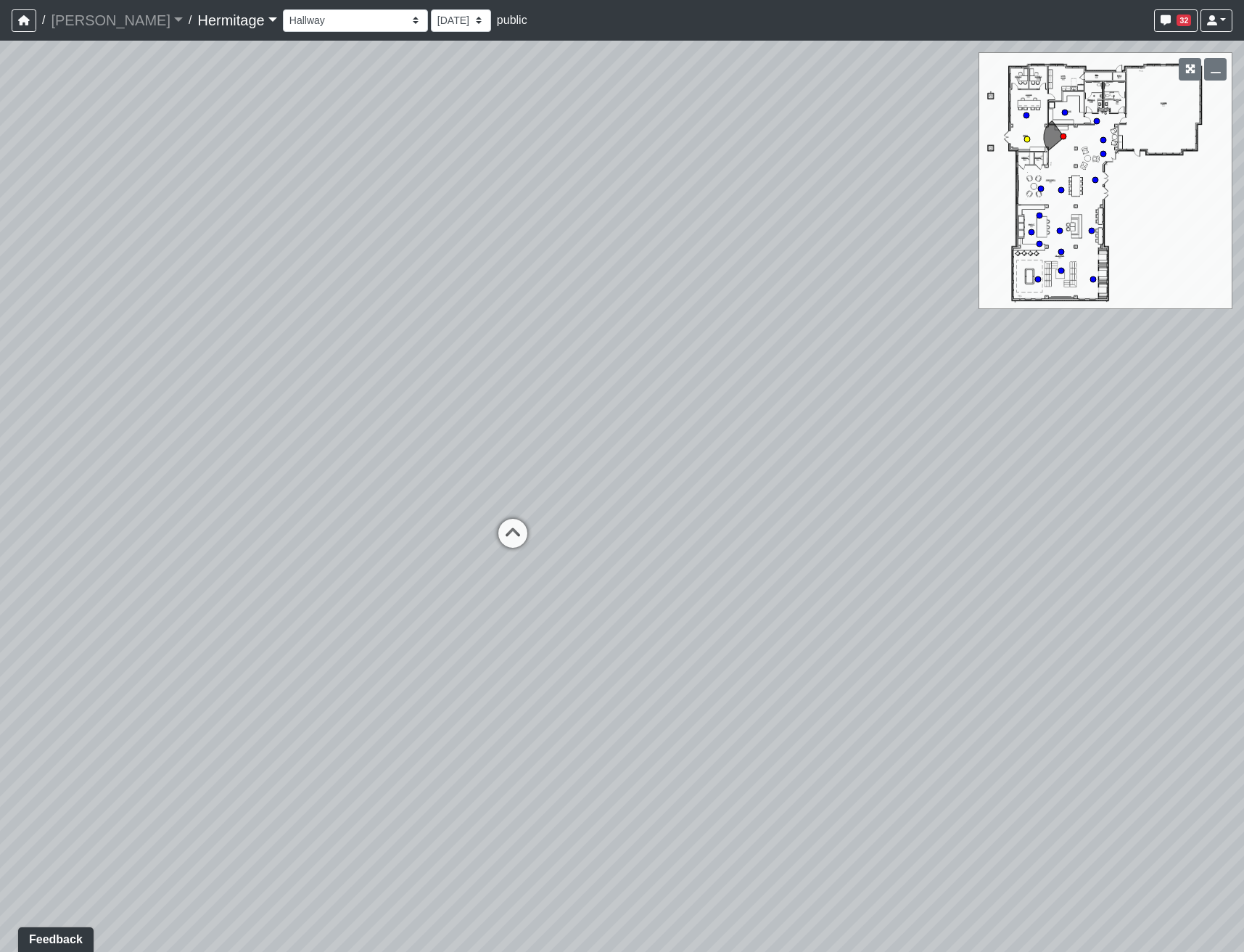
select select "oy93aZKNaQrBWGxb9eKMoQ"
click at [946, 584] on div "Loading... Leasing Desk Loading... Hallway Loading... Entry Loading... Coworkin…" at bounding box center [622, 496] width 1244 height 911
click at [817, 472] on div "Loading... Leasing Desk Loading... Hallway Loading... Entry Loading... Coworkin…" at bounding box center [622, 496] width 1244 height 911
click at [529, 779] on div "Loading... Leasing Desk Loading... Hallway Loading... Entry Loading... Coworkin…" at bounding box center [622, 496] width 1244 height 911
click at [564, 555] on div "Loading... Leasing Desk Loading... Hallway Loading... Entry Loading... Coworkin…" at bounding box center [622, 496] width 1244 height 911
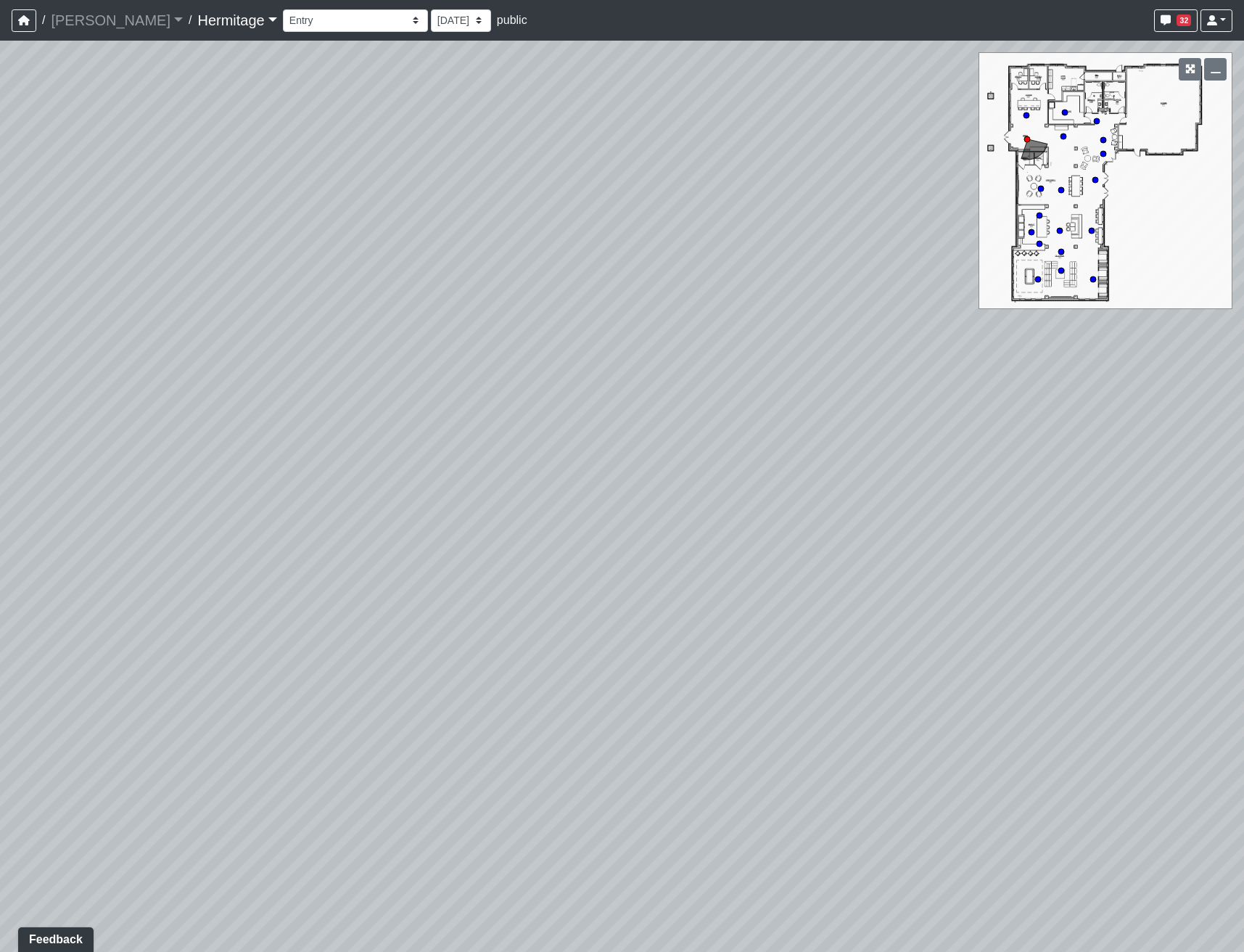
click at [971, 575] on div "Loading... Leasing Desk Loading... Hallway Loading... Entry Loading... Coworkin…" at bounding box center [622, 496] width 1244 height 911
click at [921, 488] on div "Loading... Leasing Desk Loading... Hallway Loading... Entry Loading... Coworkin…" at bounding box center [622, 496] width 1244 height 911
click at [560, 468] on div "Loading... Leasing Desk Loading... Hallway Loading... Entry Loading... Coworkin…" at bounding box center [622, 496] width 1244 height 911
click at [587, 619] on div "Loading... Leasing Desk Loading... Hallway Loading... Entry Loading... Coworkin…" at bounding box center [622, 496] width 1244 height 911
click at [750, 703] on div "Loading... Leasing Desk Loading... Hallway Loading... Entry Loading... Coworkin…" at bounding box center [622, 496] width 1244 height 911
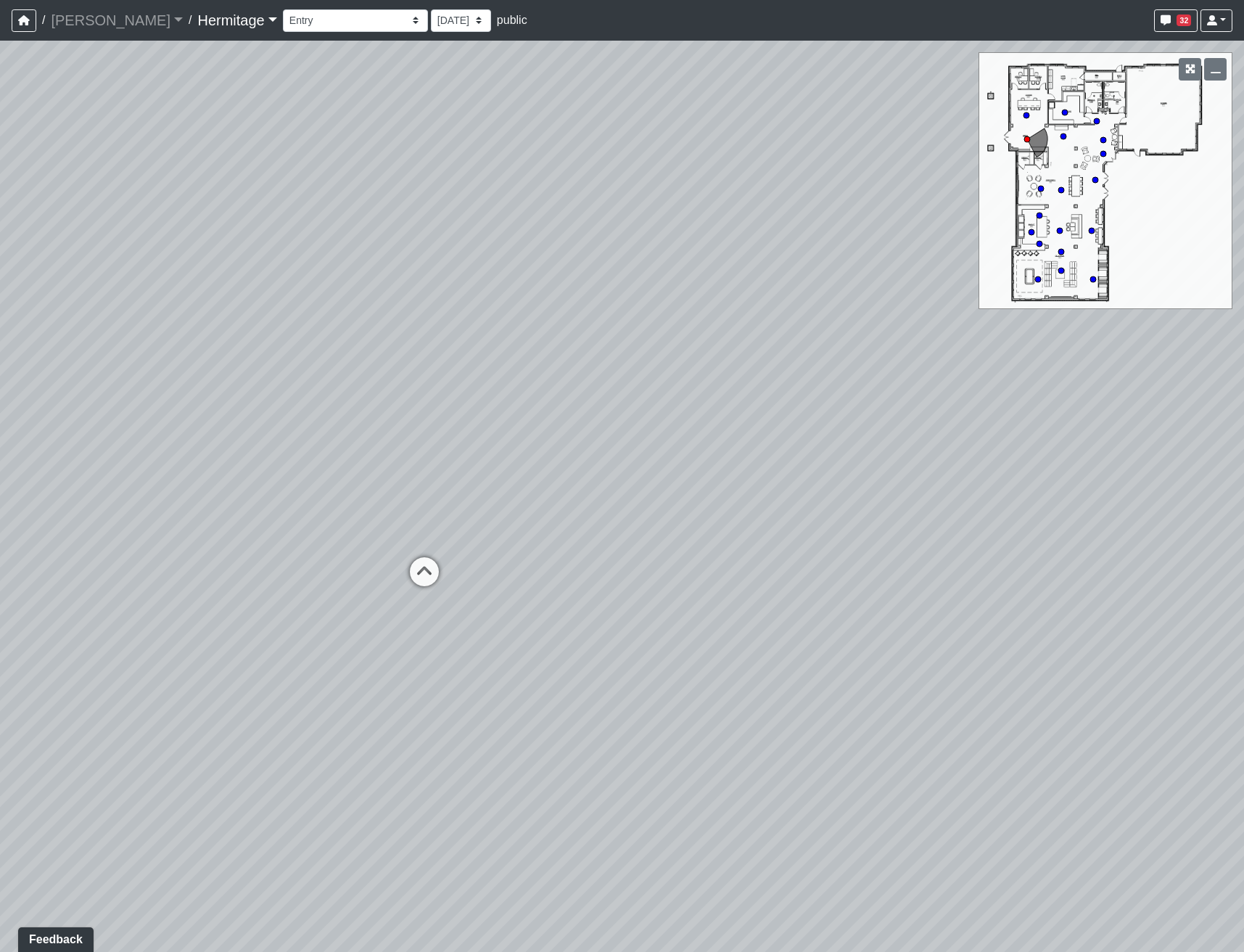
click at [686, 687] on div "Loading... Leasing Desk Loading... Hallway Loading... Entry Loading... Coworkin…" at bounding box center [622, 496] width 1244 height 911
click at [592, 517] on div "Loading... Leasing Desk Loading... Hallway Loading... Entry Loading... Coworkin…" at bounding box center [622, 496] width 1244 height 911
click at [369, 441] on div "Loading... Leasing Desk Loading... Hallway Loading... Entry Loading... Coworkin…" at bounding box center [622, 496] width 1244 height 911
click at [859, 318] on div "Loading... Leasing Desk Loading... Hallway Loading... Entry Loading... Coworkin…" at bounding box center [622, 496] width 1244 height 911
click at [596, 478] on div "Loading... Leasing Desk Loading... Hallway Loading... Entry Loading... Coworkin…" at bounding box center [622, 496] width 1244 height 911
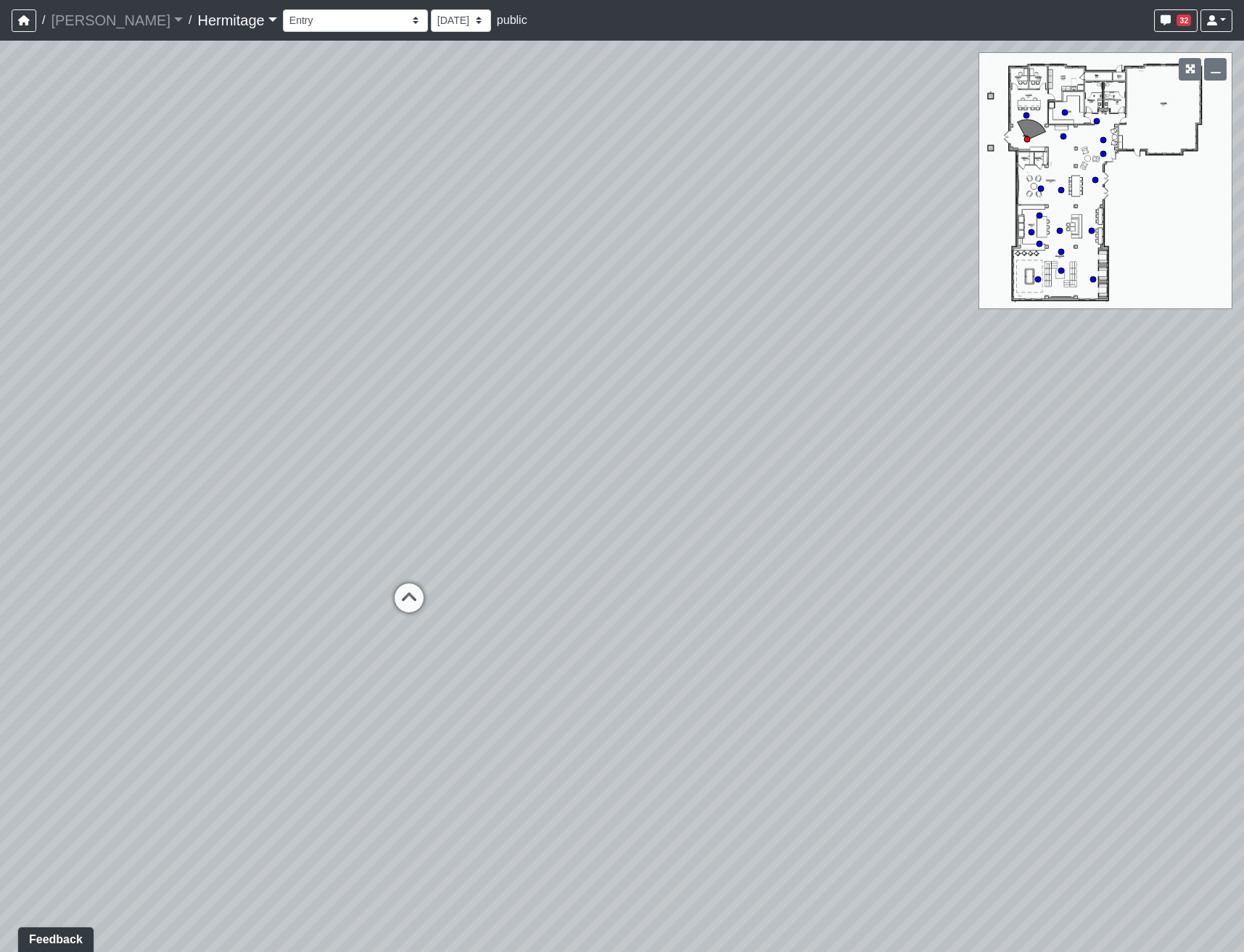
click at [390, 406] on div "Loading... Leasing Desk Loading... Hallway Loading... Entry Loading... Coworkin…" at bounding box center [622, 496] width 1244 height 911
